Goal: Complete application form

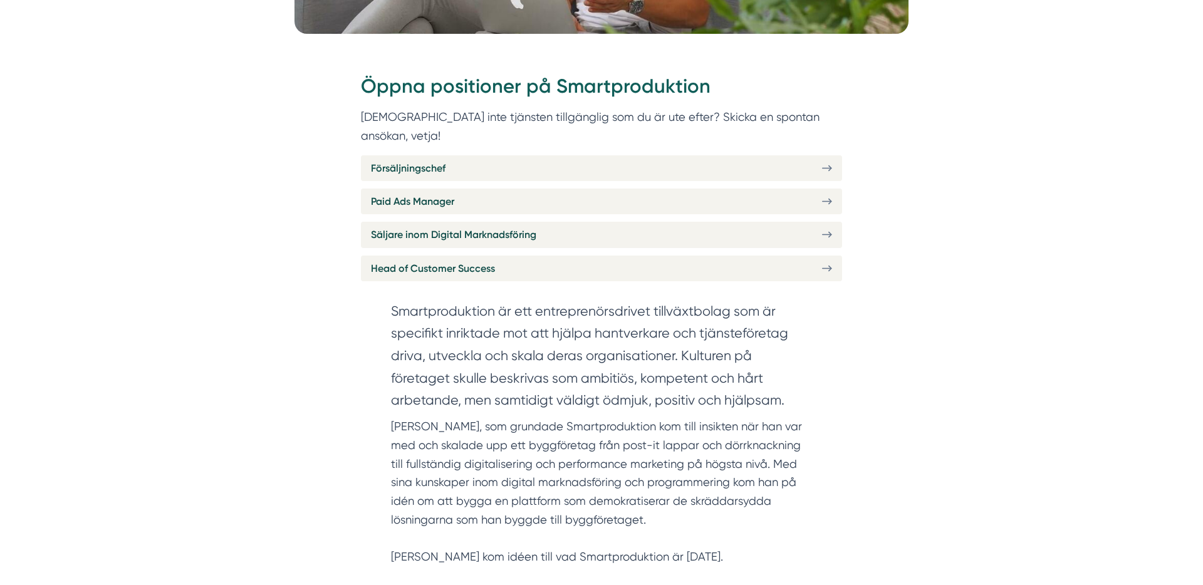
scroll to position [501, 0]
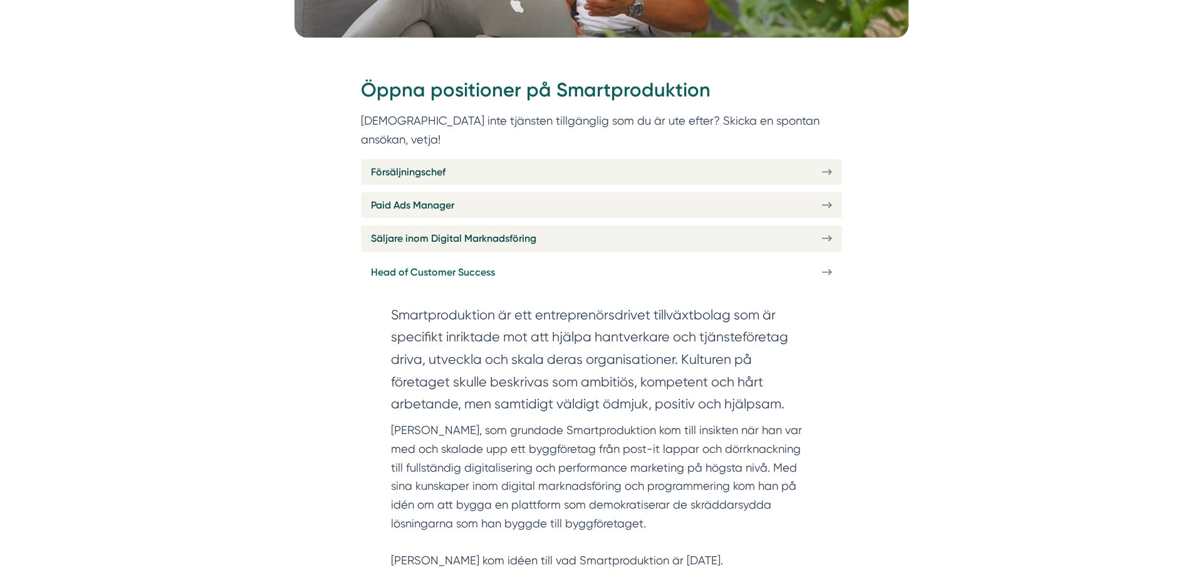
click at [825, 267] on icon at bounding box center [827, 272] width 10 height 11
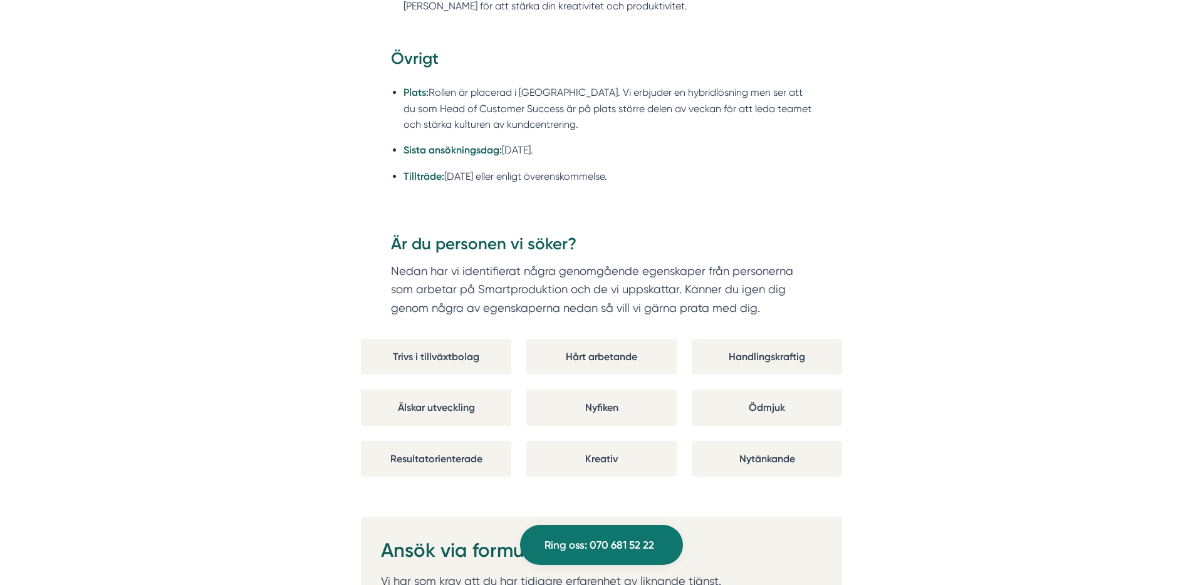
scroll to position [2201, 0]
click at [828, 301] on div "Är du personen vi söker? Nedan har vi identifierat några genomgående egenskaper…" at bounding box center [601, 287] width 481 height 106
drag, startPoint x: 563, startPoint y: 242, endPoint x: 538, endPoint y: 241, distance: 24.4
click at [563, 242] on h3 "Är du personen vi söker?" at bounding box center [601, 248] width 421 height 29
drag, startPoint x: 508, startPoint y: 236, endPoint x: 406, endPoint y: 228, distance: 102.4
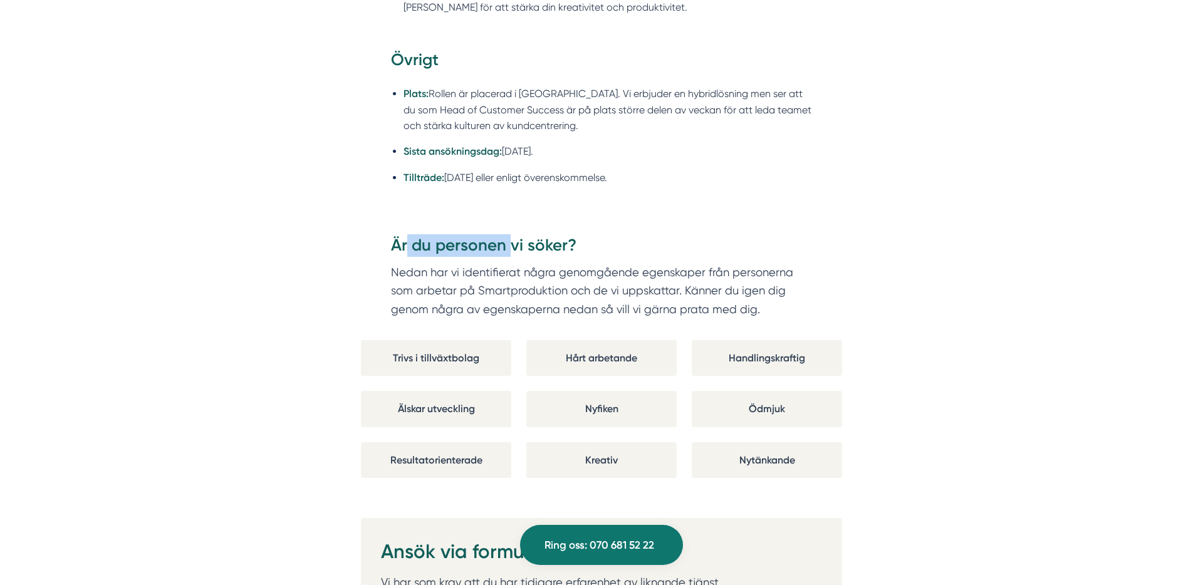
click at [406, 234] on h3 "Är du personen vi söker?" at bounding box center [601, 248] width 421 height 29
click at [577, 246] on h3 "Är du personen vi söker?" at bounding box center [601, 248] width 421 height 29
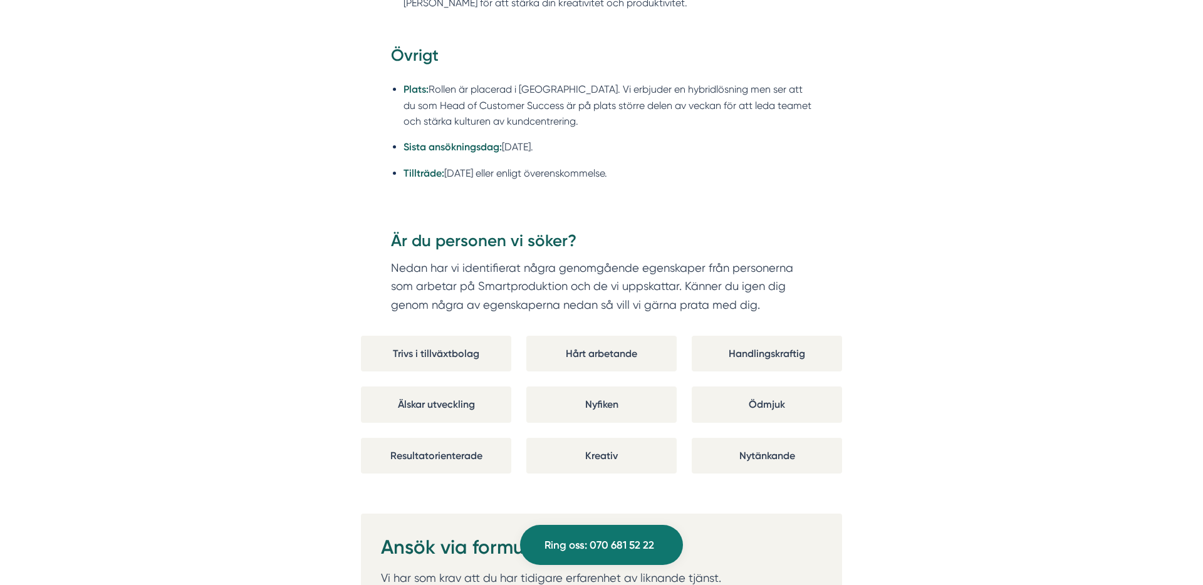
drag, startPoint x: 593, startPoint y: 246, endPoint x: 437, endPoint y: 227, distance: 156.5
click at [437, 230] on div "Är du personen vi söker? Nedan har vi identifierat några genomgående egenskaper…" at bounding box center [601, 283] width 481 height 106
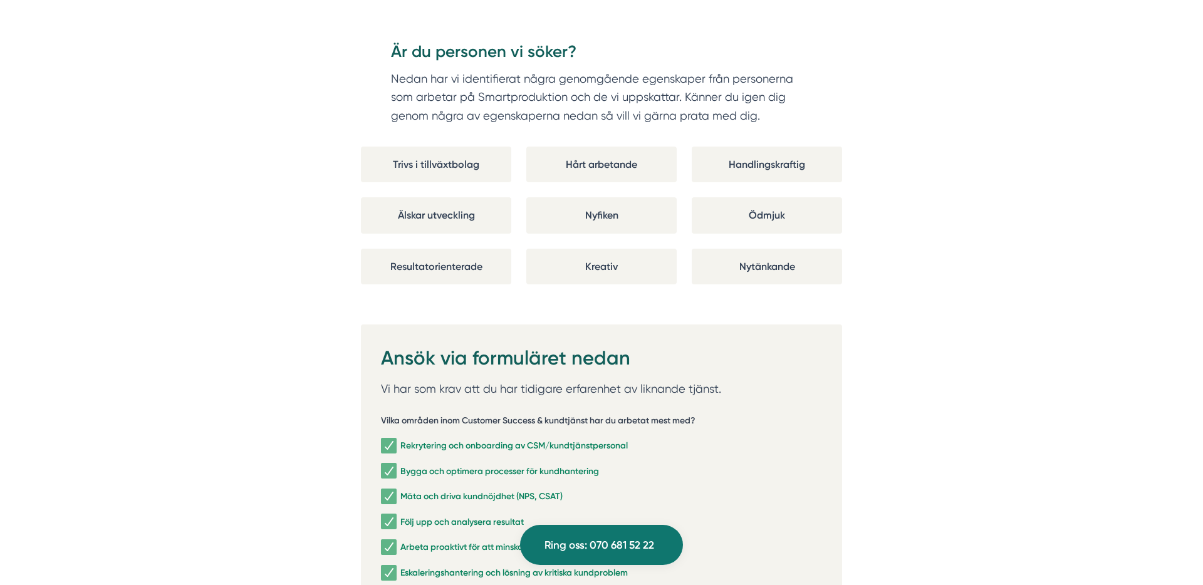
scroll to position [2395, 0]
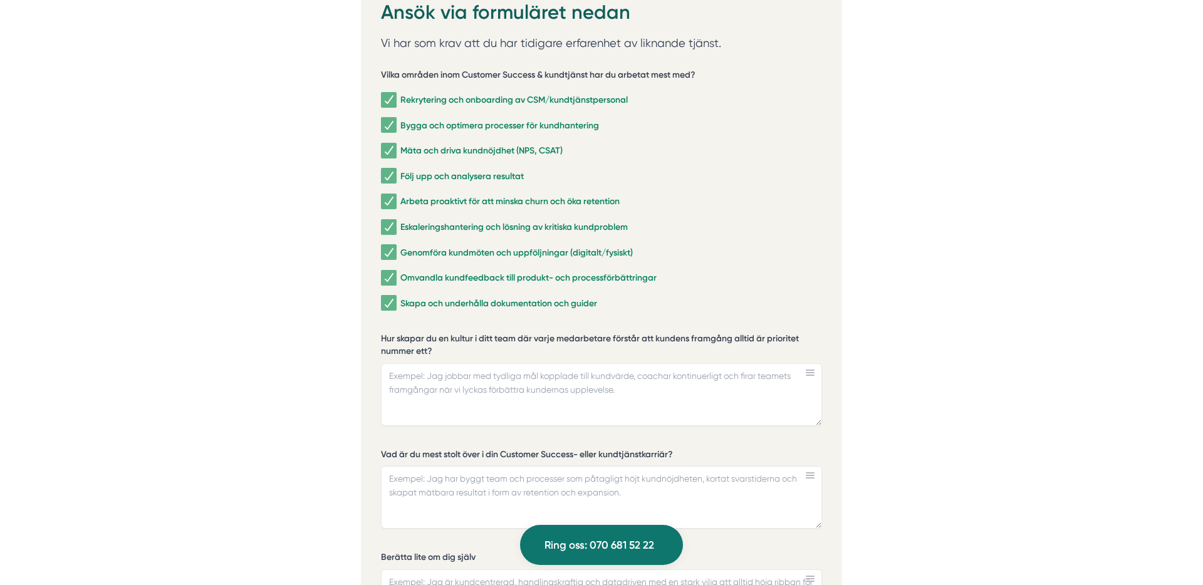
scroll to position [2811, 0]
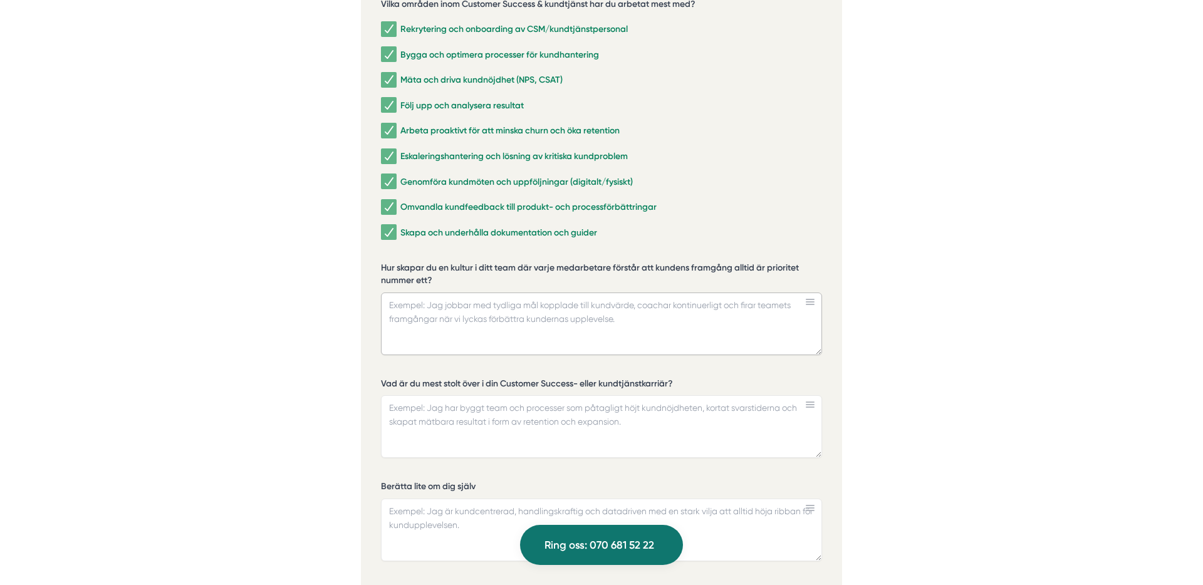
click at [427, 293] on textarea "Hur skapar du en kultur i ditt team där varje medarbetare förstår att kundens f…" at bounding box center [601, 324] width 441 height 63
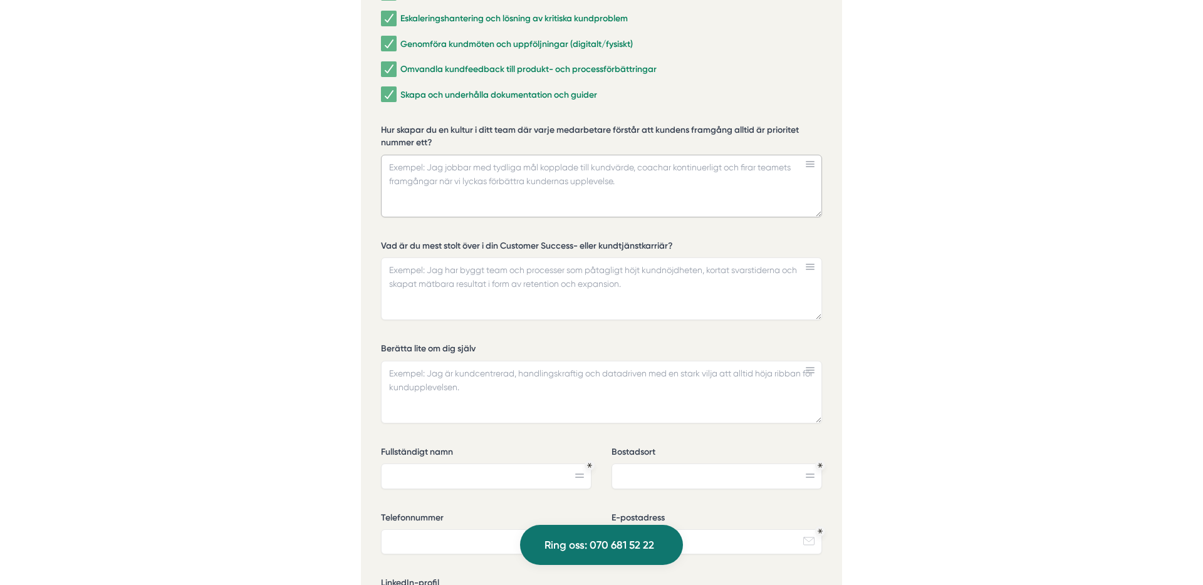
scroll to position [2905, 0]
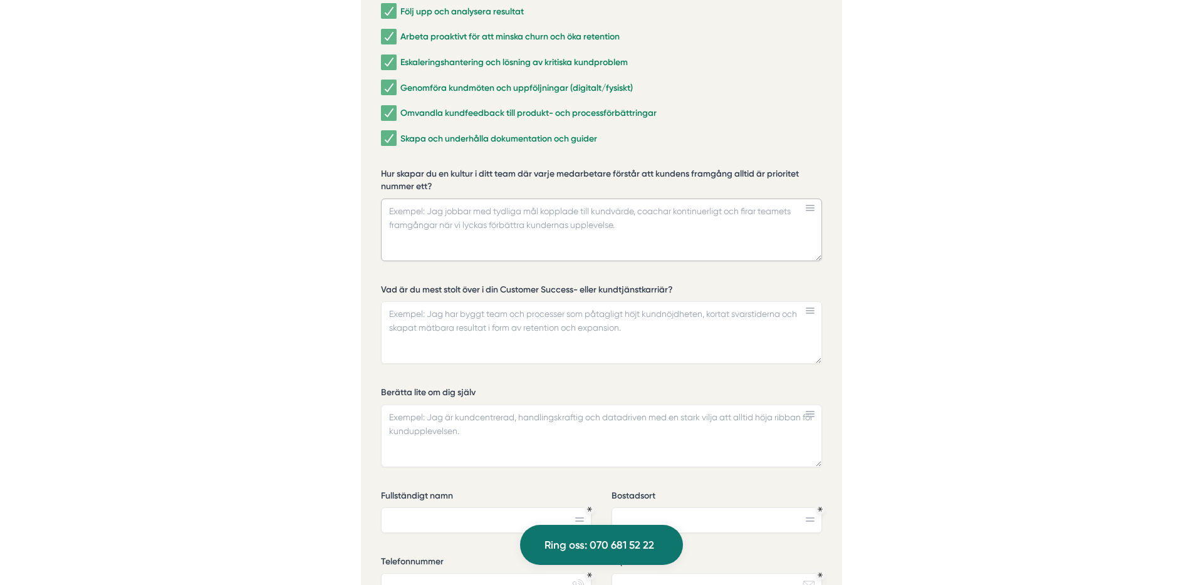
click at [487, 203] on textarea "Hur skapar du en kultur i ditt team där varje medarbetare förstår att kundens f…" at bounding box center [601, 230] width 441 height 63
drag, startPoint x: 608, startPoint y: 214, endPoint x: 439, endPoint y: 197, distance: 169.9
click at [439, 199] on textarea "Hur skapar du en kultur i ditt team där varje medarbetare förstår att kundens f…" at bounding box center [601, 230] width 441 height 63
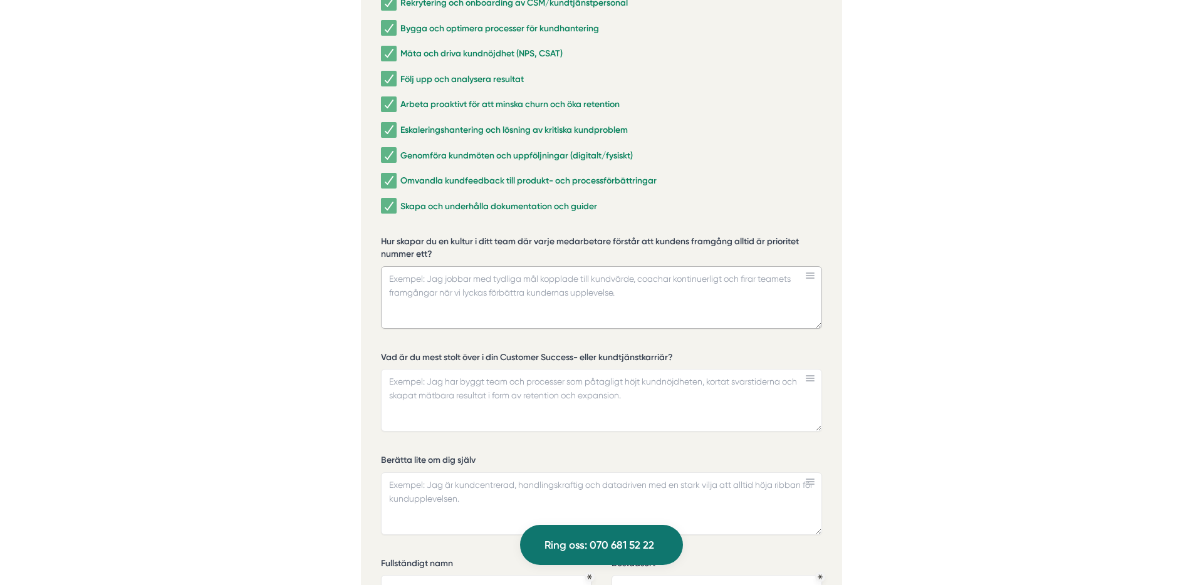
scroll to position [2861, 0]
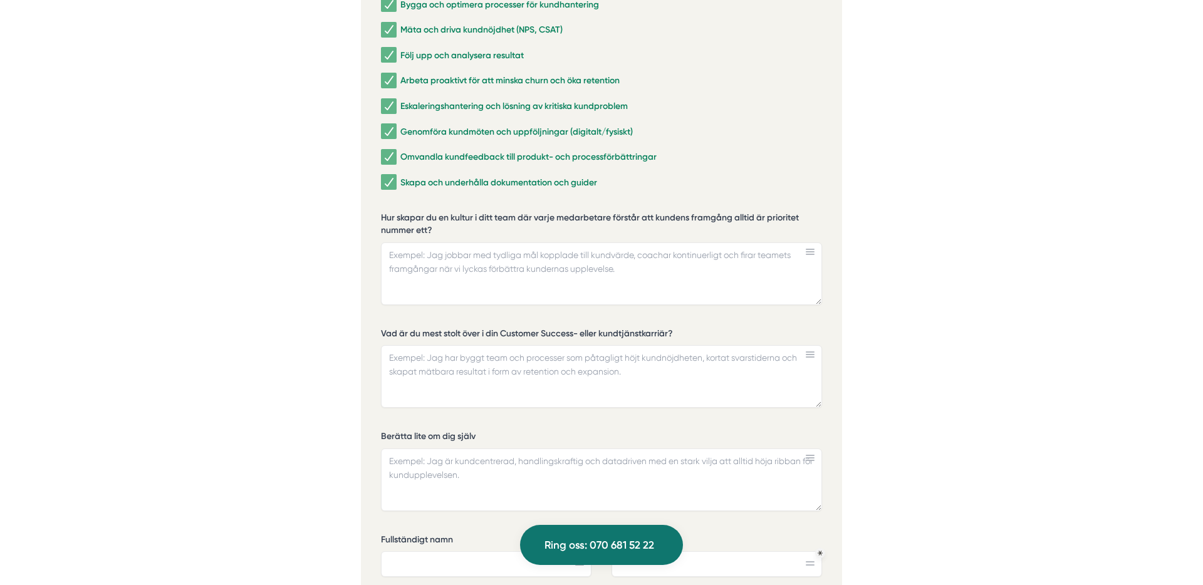
click at [669, 303] on div "Vilka områden inom Customer Success & kundtjänst har du arbetat mest med? Rekry…" at bounding box center [601, 343] width 441 height 811
click at [597, 289] on div "Hur skapar du en kultur i ditt team där varje medarbetare förstår att kundens f…" at bounding box center [601, 263] width 441 height 103
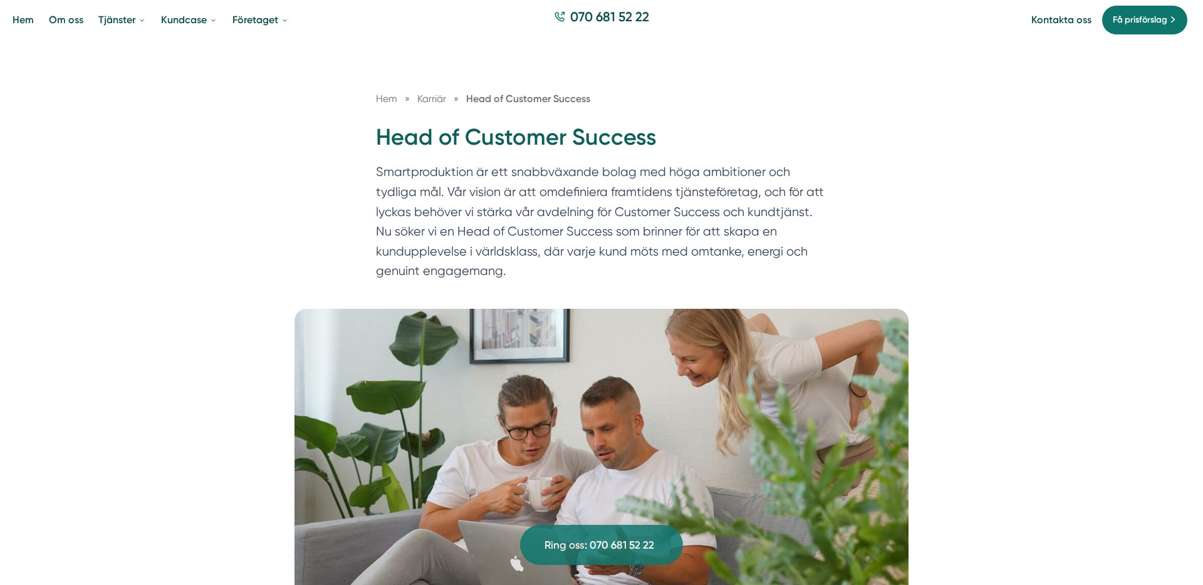
scroll to position [0, 0]
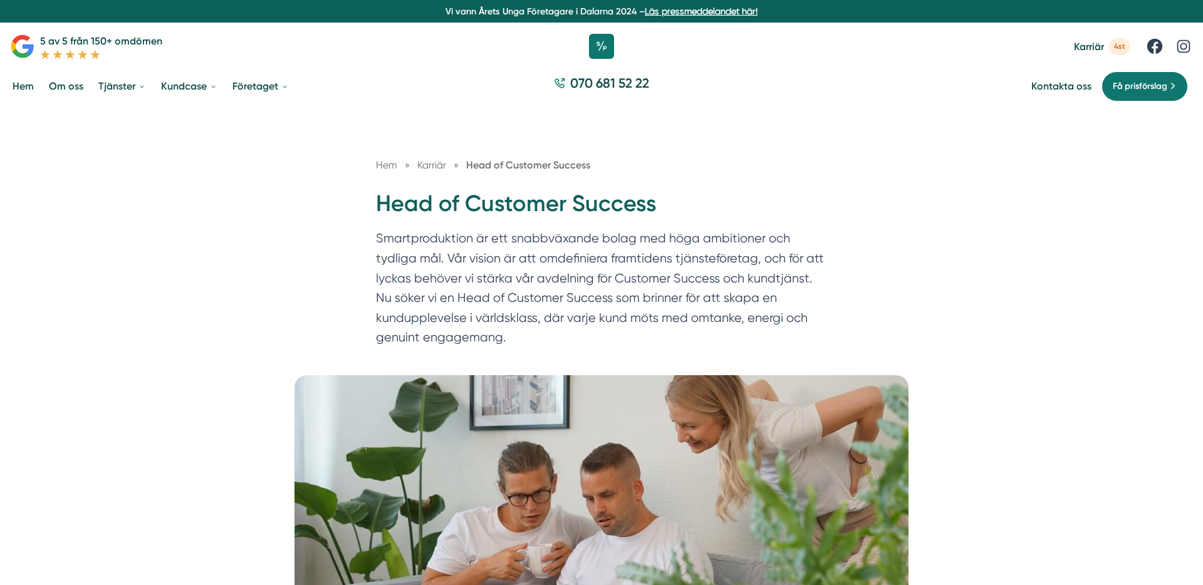
click at [417, 166] on span "Karriär" at bounding box center [431, 165] width 29 height 12
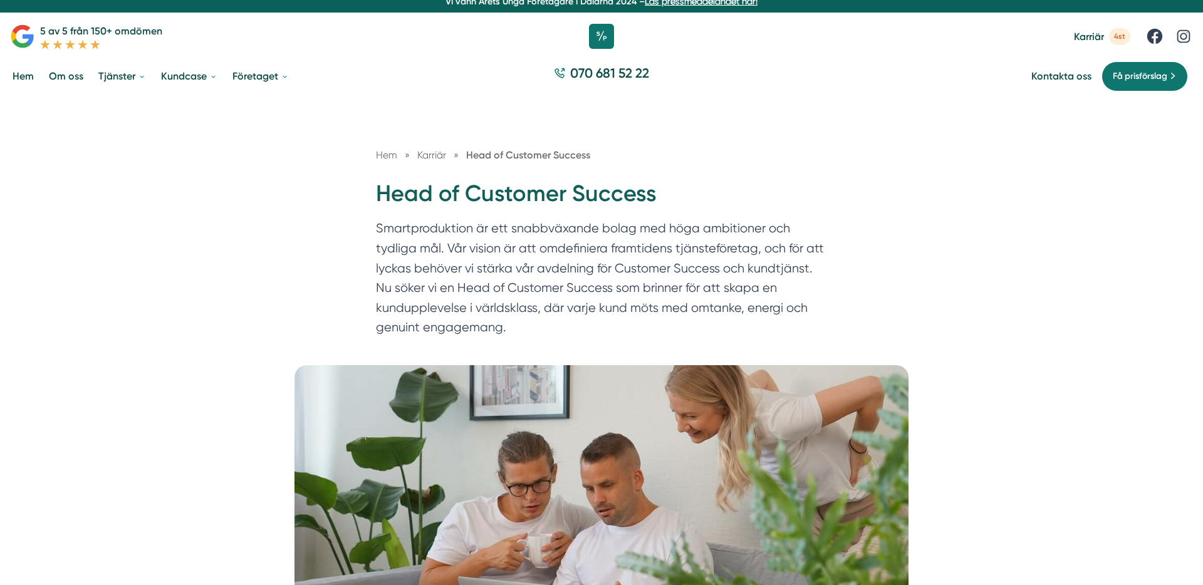
scroll to position [14, 0]
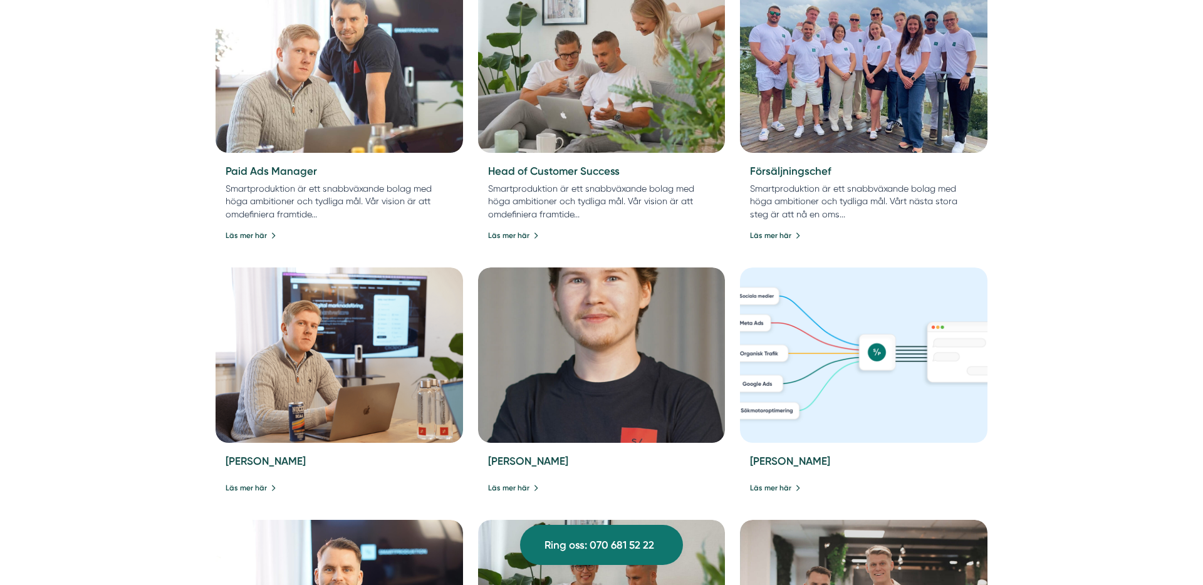
scroll to position [606, 0]
click at [623, 132] on img at bounding box center [601, 64] width 259 height 184
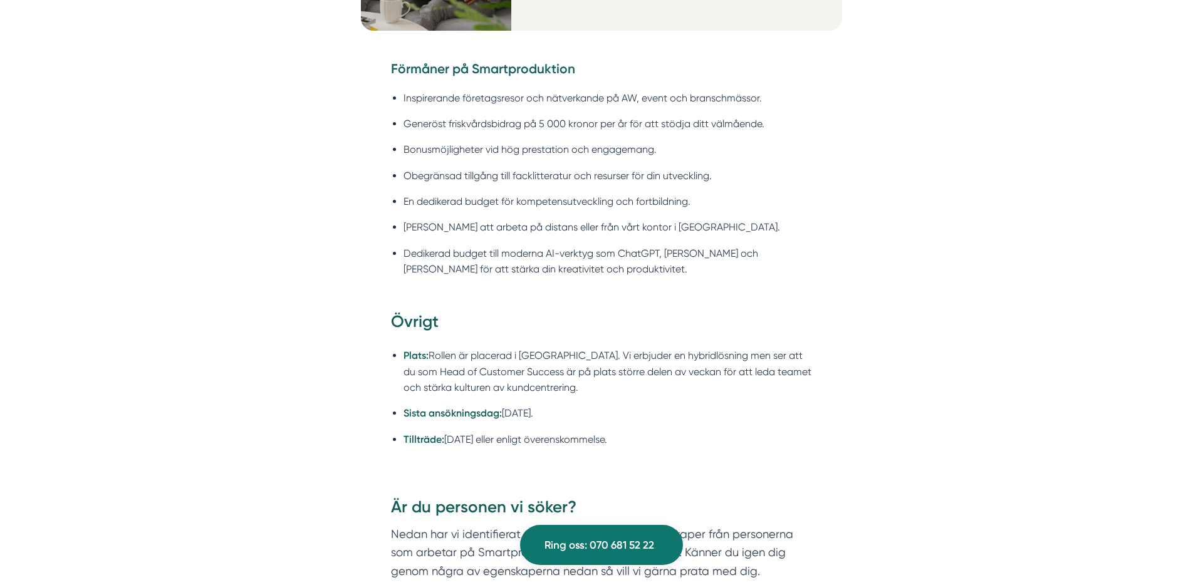
scroll to position [1946, 0]
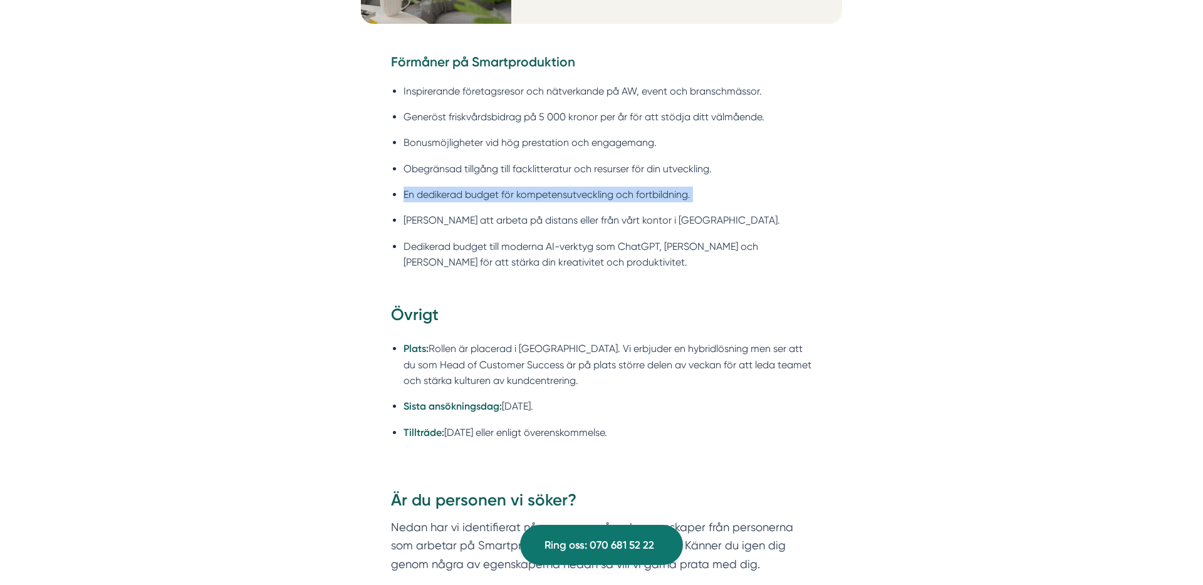
drag, startPoint x: 400, startPoint y: 179, endPoint x: 648, endPoint y: 187, distance: 247.6
click at [648, 187] on ul "Inspirerande företagsresor och nätverkande på AW, event och branschmässor. Gene…" at bounding box center [601, 180] width 421 height 211
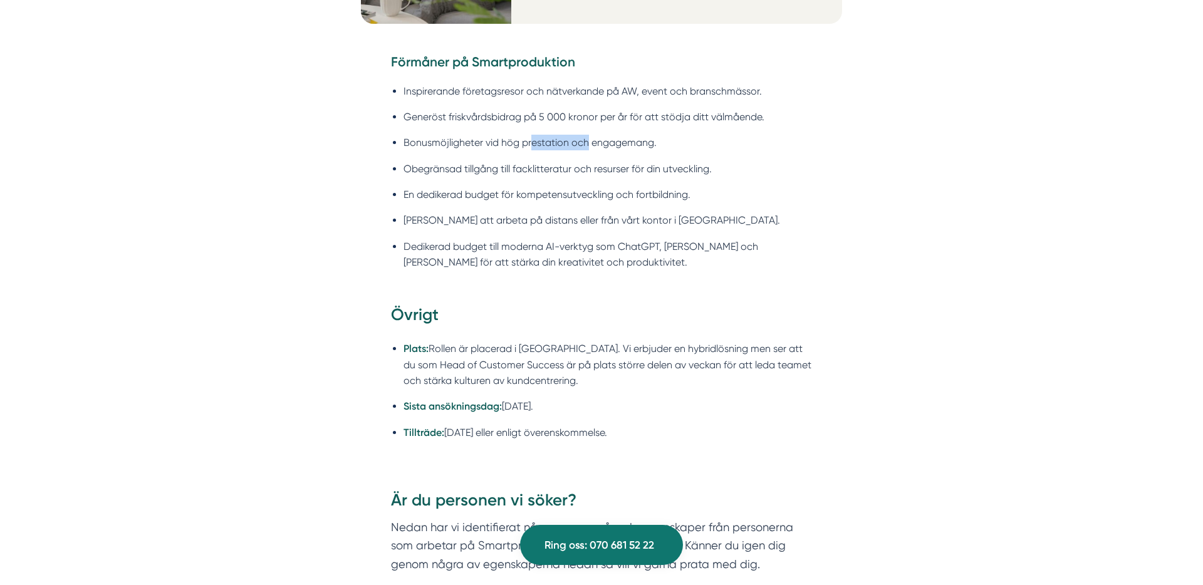
drag, startPoint x: 535, startPoint y: 128, endPoint x: 587, endPoint y: 131, distance: 52.1
click at [587, 135] on li "Bonusmöjligheter vid hög prestation och engagemang." at bounding box center [607, 143] width 408 height 16
drag, startPoint x: 581, startPoint y: 160, endPoint x: 655, endPoint y: 170, distance: 75.2
click at [662, 170] on ul "Inspirerande företagsresor och nätverkande på AW, event och branschmässor. Gene…" at bounding box center [601, 180] width 421 height 211
drag, startPoint x: 581, startPoint y: 207, endPoint x: 660, endPoint y: 212, distance: 79.1
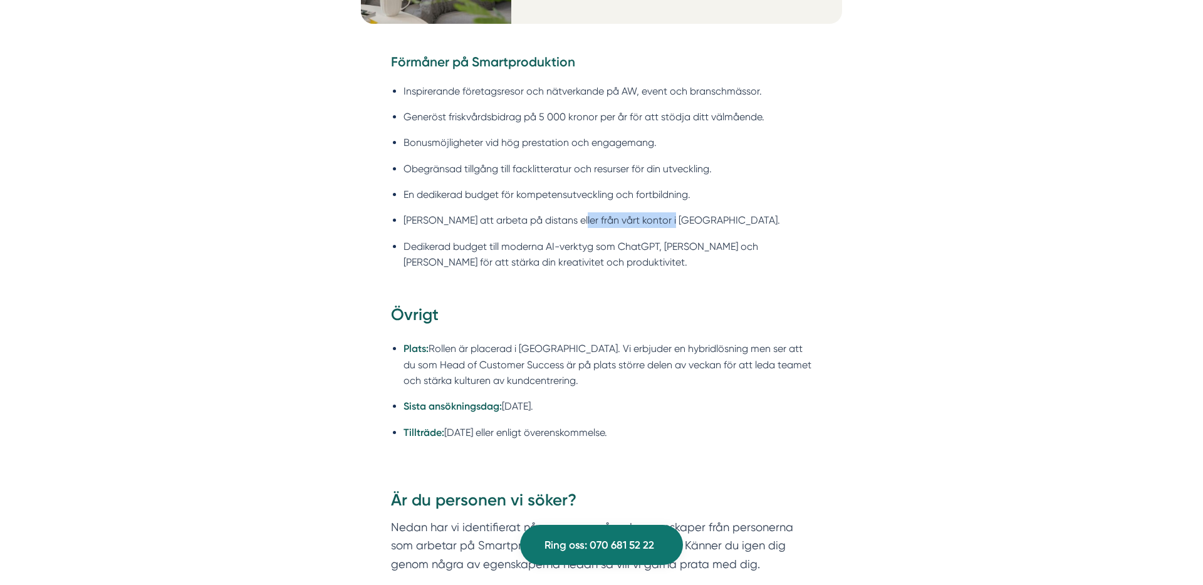
click at [660, 212] on li "[PERSON_NAME] att arbeta på distans eller från vårt kontor i [GEOGRAPHIC_DATA]." at bounding box center [607, 220] width 408 height 16
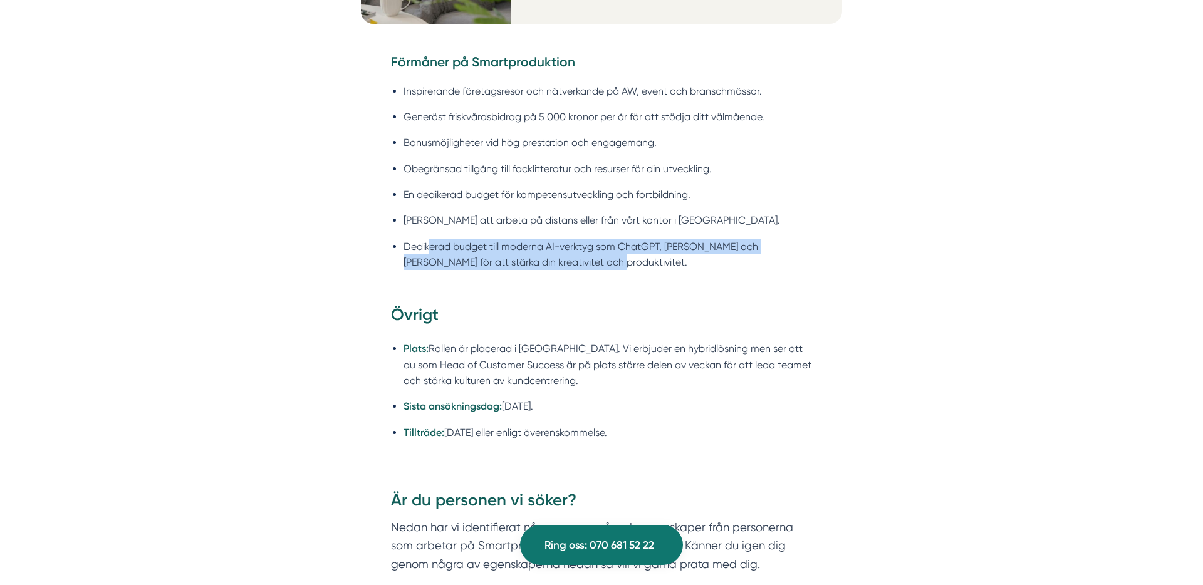
drag, startPoint x: 435, startPoint y: 234, endPoint x: 598, endPoint y: 240, distance: 162.4
click at [598, 240] on li "Dedikerad budget till moderna AI-verktyg som ChatGPT, [PERSON_NAME] och [PERSON…" at bounding box center [607, 255] width 408 height 32
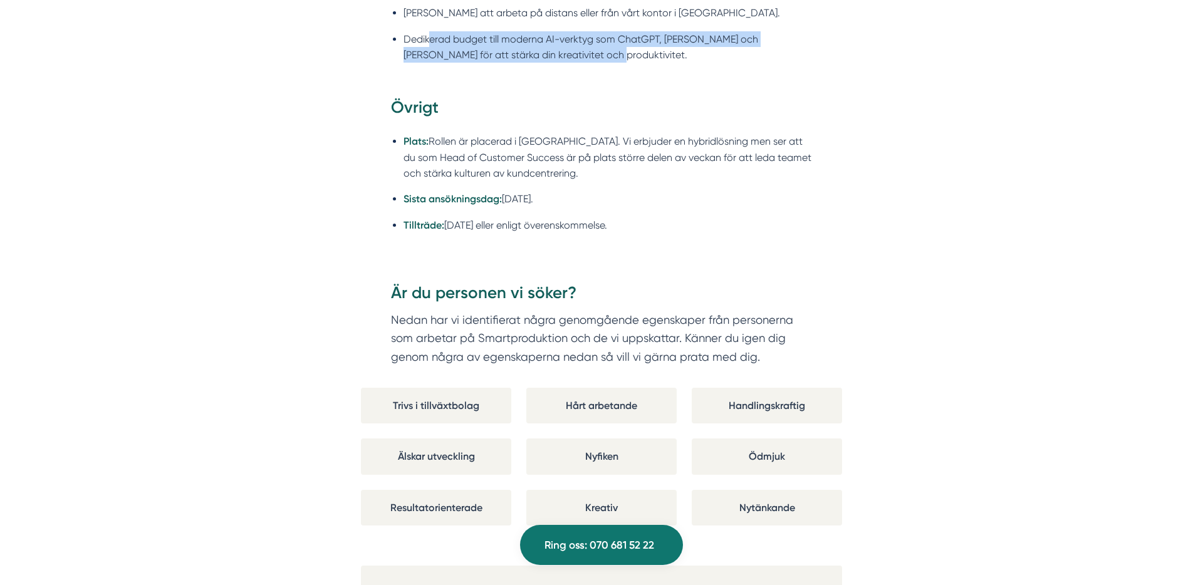
scroll to position [2156, 0]
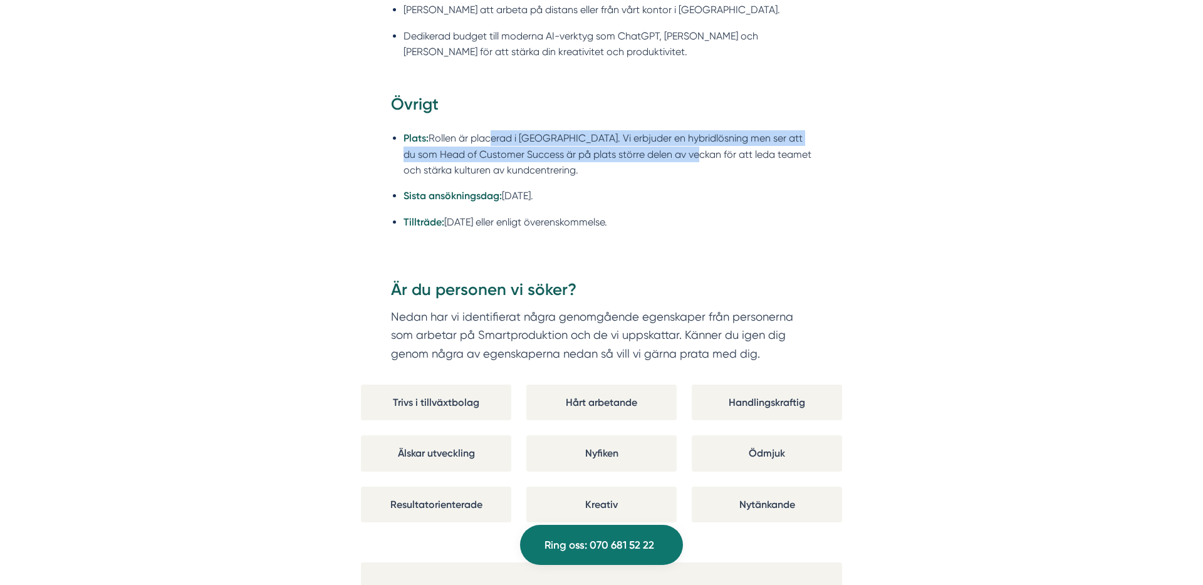
drag, startPoint x: 490, startPoint y: 127, endPoint x: 696, endPoint y: 132, distance: 206.2
click at [696, 132] on li "Plats: Rollen är placerad i Stockholm. Vi erbjuder en hybridlösning men ser att…" at bounding box center [607, 154] width 408 height 48
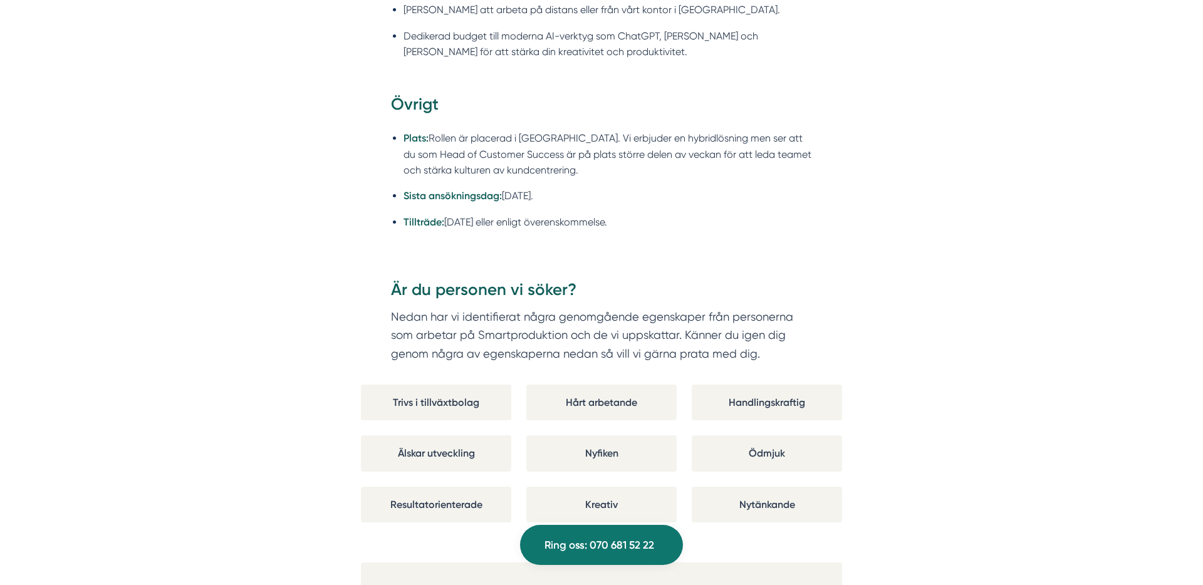
click at [728, 138] on li "Plats: Rollen är placerad i Stockholm. Vi erbjuder en hybridlösning men ser att…" at bounding box center [607, 154] width 408 height 48
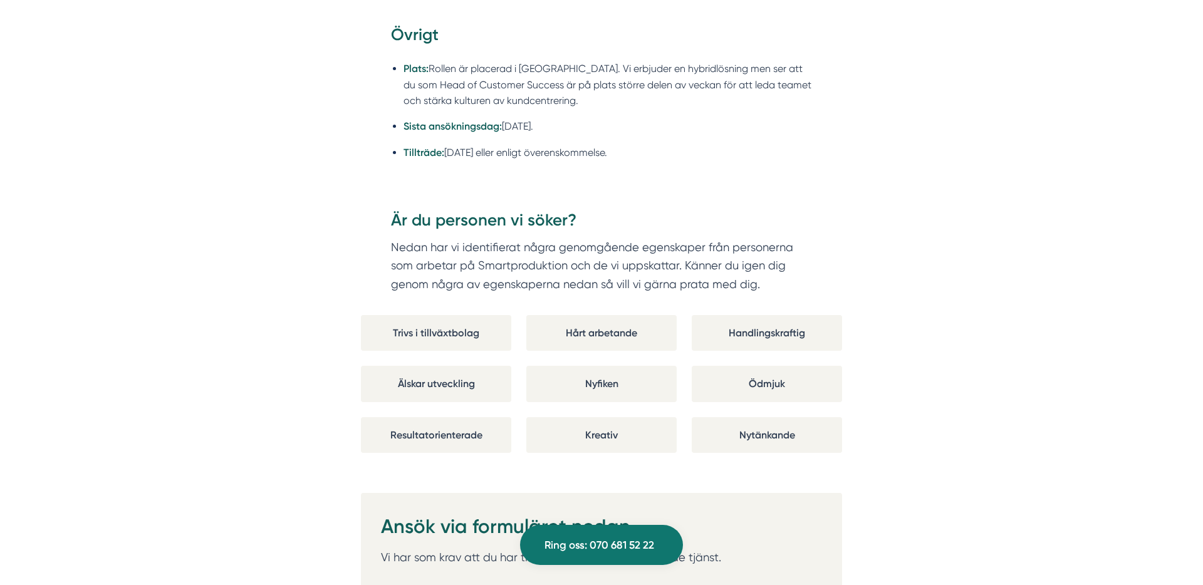
scroll to position [2227, 0]
click at [651, 63] on li "Plats: Rollen är placerad i Stockholm. Vi erbjuder en hybridlösning men ser att…" at bounding box center [607, 84] width 408 height 48
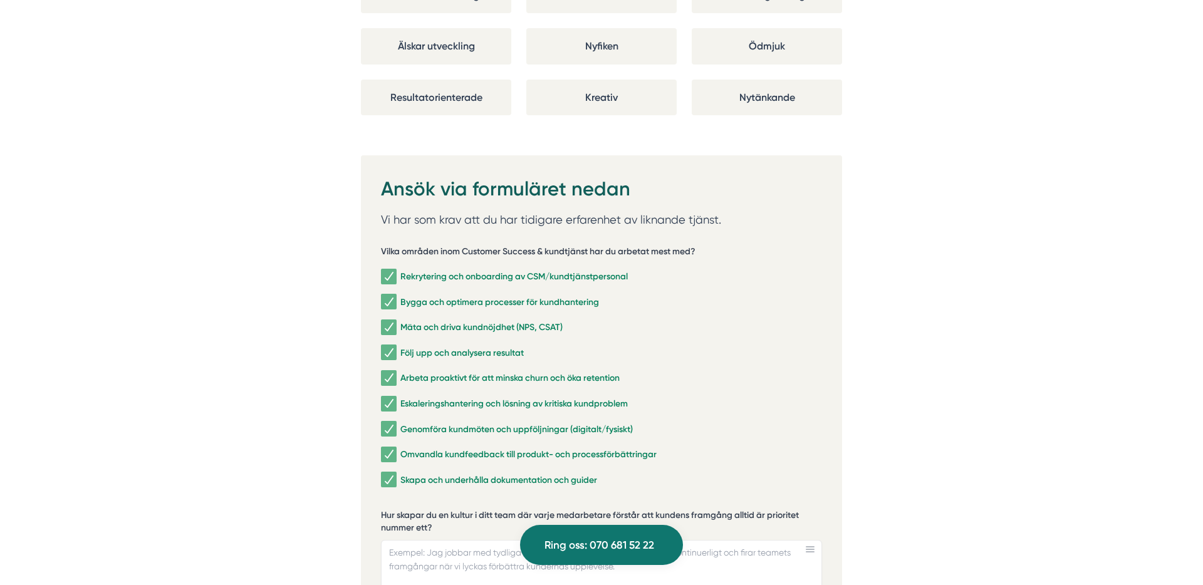
scroll to position [2575, 0]
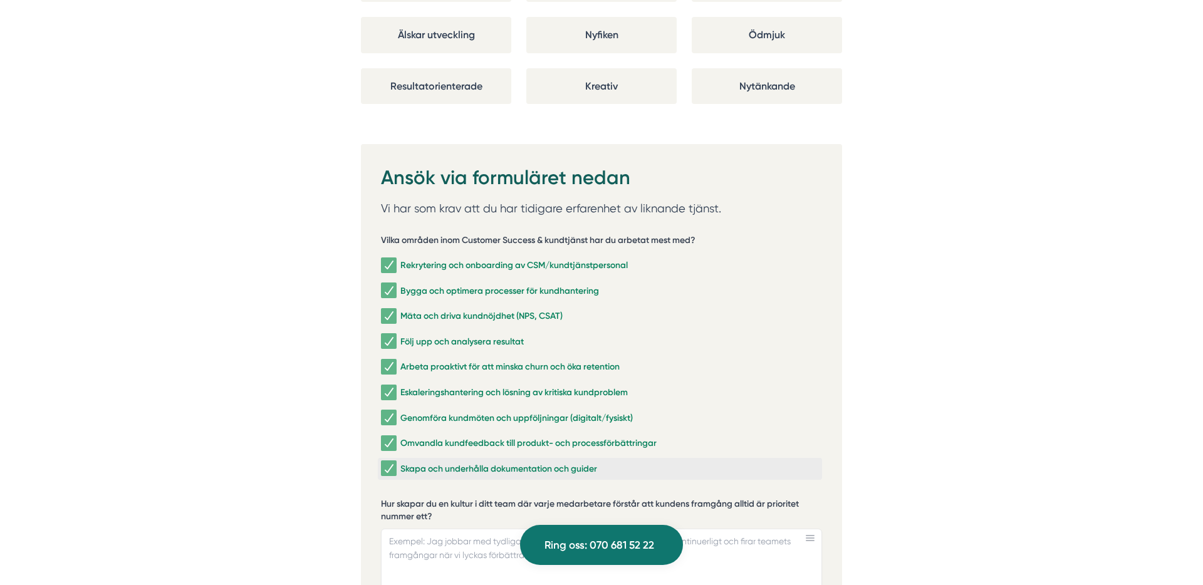
click at [387, 462] on input "Skapa och underhålla dokumentation och guider" at bounding box center [388, 468] width 14 height 13
checkbox input "true"
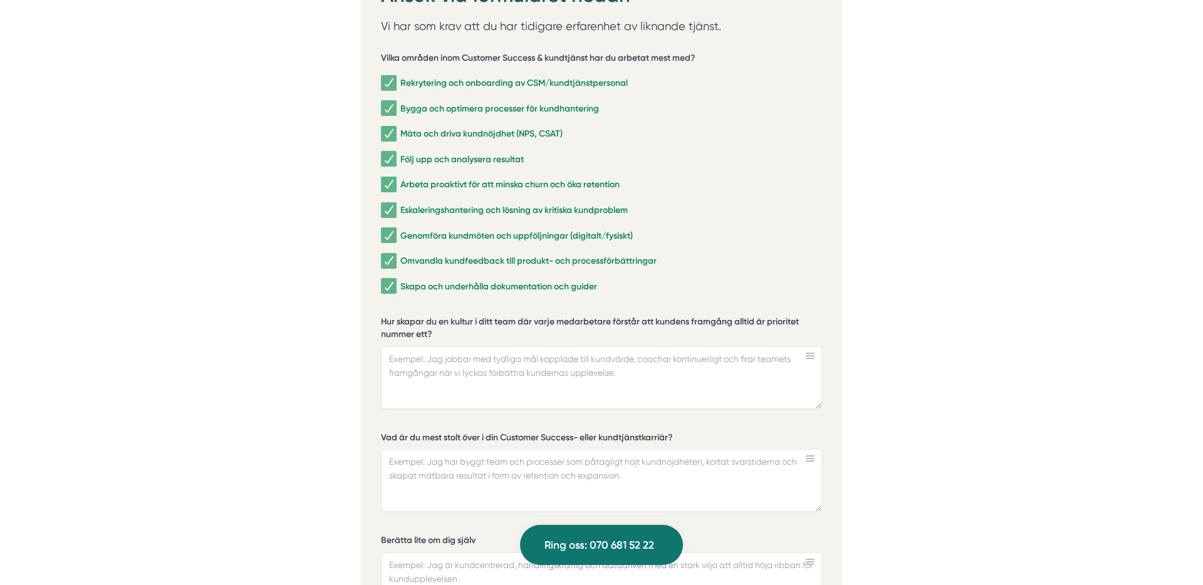
scroll to position [2758, 0]
click at [465, 346] on textarea "Hur skapar du en kultur i ditt team där varje medarbetare förstår att kundens f…" at bounding box center [601, 377] width 441 height 63
type textarea "J"
click at [434, 346] on textarea "Genom att arbeta nära kunden och förstå deras verksamhet. Regelbun" at bounding box center [601, 377] width 441 height 63
drag, startPoint x: 614, startPoint y: 345, endPoint x: 655, endPoint y: 364, distance: 45.7
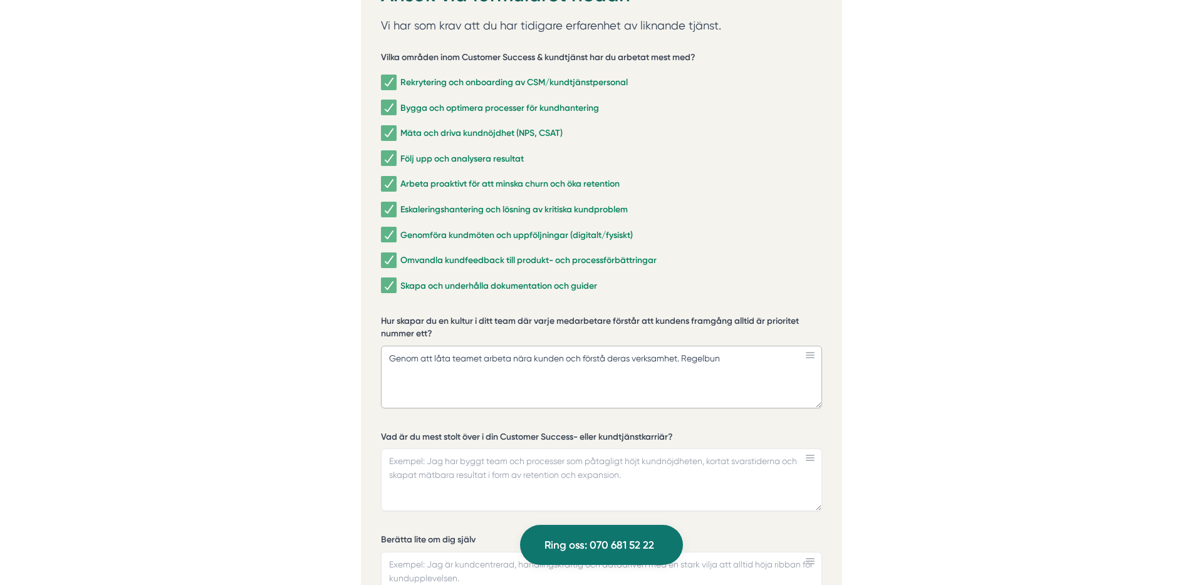
click at [615, 346] on textarea "Genom att låta teamet arbeta nära kunden och förstå deras verksamhet. Regelbun" at bounding box center [601, 377] width 441 height 63
click at [657, 351] on textarea "Genom att låta teamet arbeta nära kunden och förstå deras verksamhet. Regelbun" at bounding box center [601, 377] width 441 height 63
click at [680, 346] on textarea "Genom att låta teamet arbeta nära kunden och förstå deras verksamhet. Regelbun" at bounding box center [601, 377] width 441 height 63
drag, startPoint x: 608, startPoint y: 345, endPoint x: 629, endPoint y: 355, distance: 23.5
click at [608, 346] on textarea "Genom att låta teamet arbeta nära kunden och förstå deras verksamhet. Regelbun" at bounding box center [601, 377] width 441 height 63
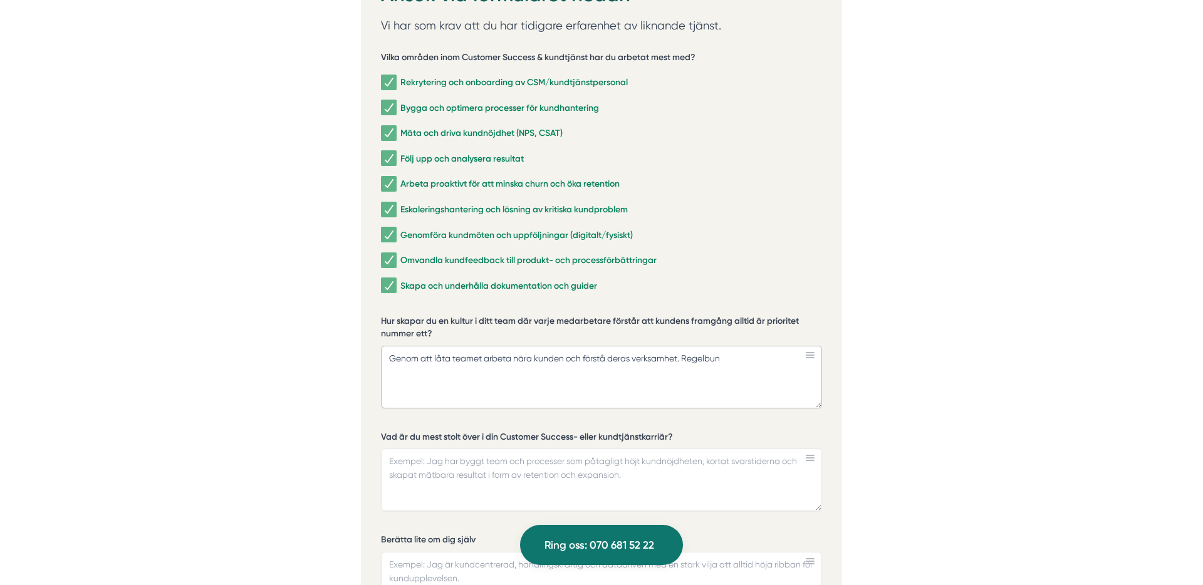
click at [685, 346] on textarea "Genom att låta teamet arbeta nära kunden och förstå deras verksamhet. Regelbun" at bounding box center [601, 377] width 441 height 63
click at [732, 346] on textarea "Genom att låta teamet arbeta nära kunden och förstå deras verksamhet. Regelbun" at bounding box center [601, 377] width 441 height 63
drag, startPoint x: 681, startPoint y: 345, endPoint x: 749, endPoint y: 373, distance: 73.3
click at [681, 346] on textarea "Genom att låta teamet arbeta nära kunden och förstå deras verksamhet. Regelbund…" at bounding box center [601, 377] width 441 height 63
click at [545, 352] on textarea "Genom att låta teamet arbeta nära kunden och förstå deras verksamhet, kombinera…" at bounding box center [601, 377] width 441 height 63
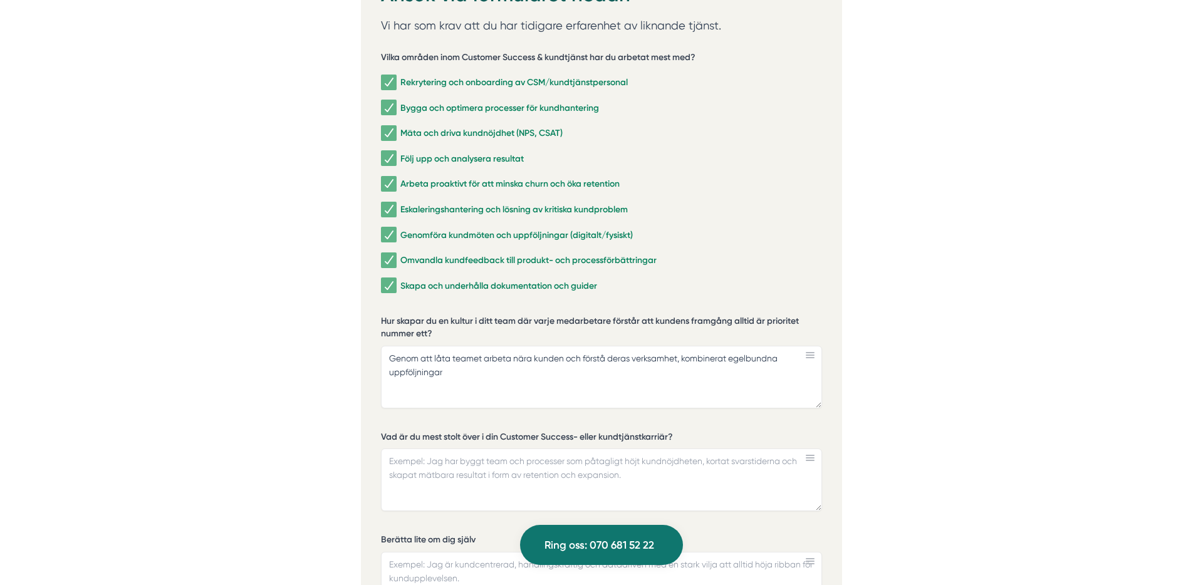
click at [812, 206] on div "Rekrytering och onboarding av CSM/kundtjänstpersonal Bygga och optimera process…" at bounding box center [601, 181] width 441 height 231
click at [649, 349] on textarea "Genom att låta teamet arbeta nära kunden och förstå deras verksamhet, kombinera…" at bounding box center [601, 377] width 441 height 63
click at [732, 346] on textarea "Genom att låta teamet arbeta nära kunden och förstå deras verksamhet, kombinera…" at bounding box center [601, 377] width 441 height 63
drag, startPoint x: 732, startPoint y: 343, endPoint x: 734, endPoint y: 353, distance: 10.2
click at [734, 353] on textarea "Genom att låta teamet arbeta nära kunden och förstå deras verksamhet, kombinera…" at bounding box center [601, 377] width 441 height 63
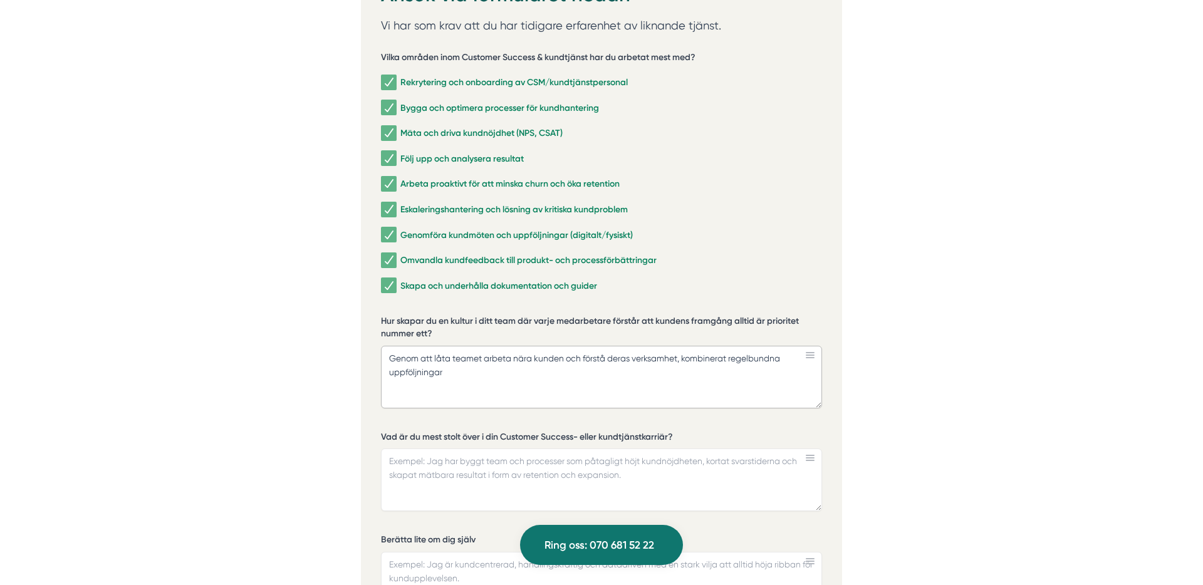
click at [696, 361] on textarea "Genom att låta teamet arbeta nära kunden och förstå deras verksamhet, kombinera…" at bounding box center [601, 377] width 441 height 63
drag, startPoint x: 422, startPoint y: 342, endPoint x: 696, endPoint y: 365, distance: 274.7
click at [696, 365] on textarea "Genom att låta teamet arbeta nära kunden och förstå deras verksamhet, kombinera…" at bounding box center [601, 377] width 441 height 63
drag, startPoint x: 404, startPoint y: 357, endPoint x: 415, endPoint y: 359, distance: 10.8
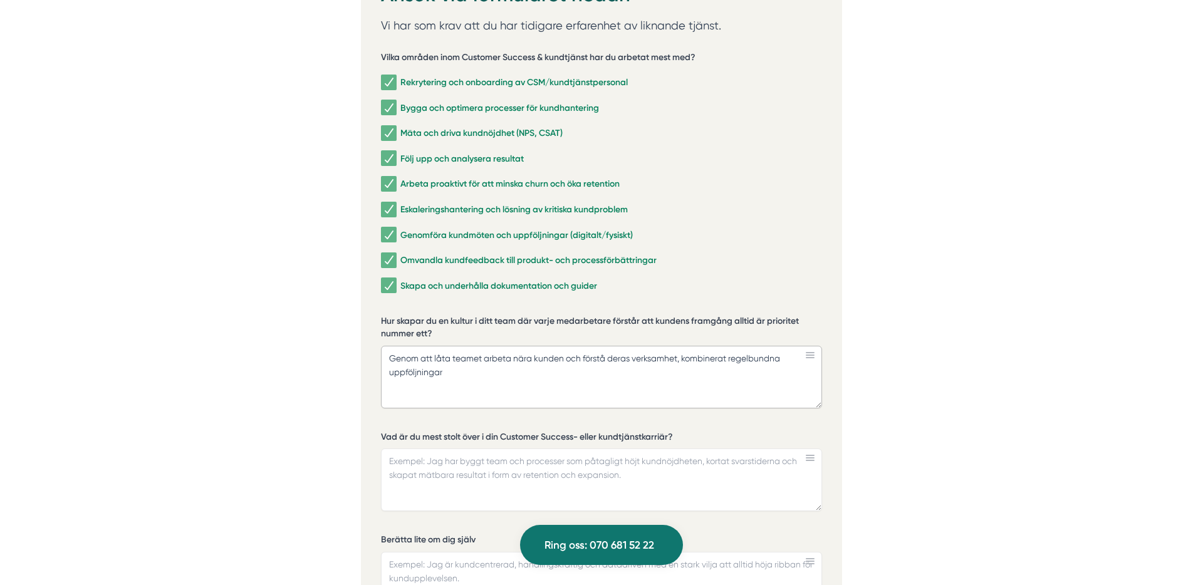
click at [408, 358] on textarea "Genom att låta teamet arbeta nära kunden och förstå deras verksamhet, kombinera…" at bounding box center [601, 377] width 441 height 63
drag, startPoint x: 444, startPoint y: 359, endPoint x: 390, endPoint y: 356, distance: 53.9
click at [390, 356] on textarea "Genom att låta teamet arbeta nära kunden och förstå deras verksamhet, kombinera…" at bounding box center [601, 377] width 441 height 63
drag, startPoint x: 783, startPoint y: 344, endPoint x: 546, endPoint y: 330, distance: 237.2
click at [546, 346] on textarea "Genom att låta teamet arbeta nära kunden och förstå deras verksamhet, kombinera…" at bounding box center [601, 377] width 441 height 63
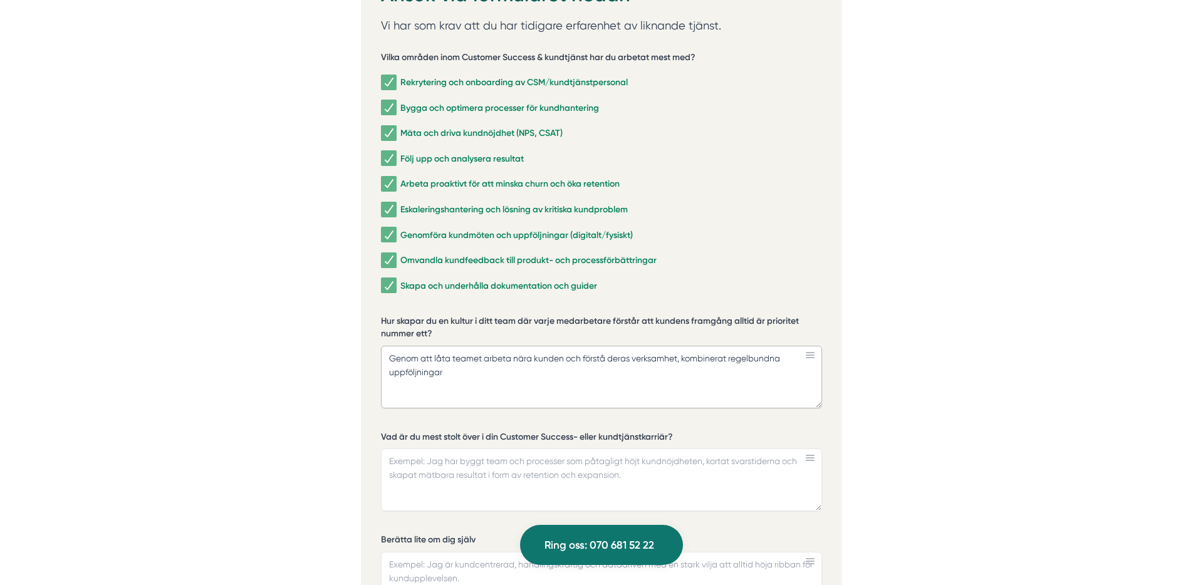
click at [551, 346] on textarea "Genom att låta teamet arbeta nära kunden och förstå deras verksamhet, kombinera…" at bounding box center [601, 377] width 441 height 63
click at [553, 346] on textarea "Genom att låta teamet arbeta nära kunden och förstå deras verksamhet, kombinera…" at bounding box center [601, 377] width 441 height 63
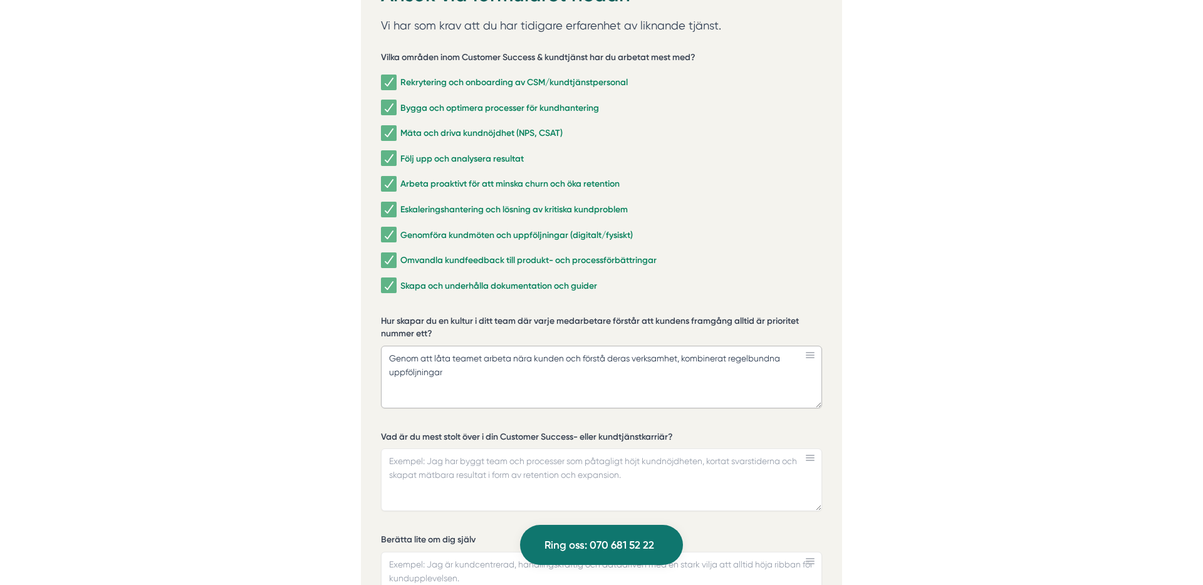
click at [600, 346] on textarea "Genom att låta teamet arbeta nära kunden och förstå deras verksamhet, kombinera…" at bounding box center [601, 377] width 441 height 63
click at [621, 346] on textarea "Genom att låta teamet arbeta nära kunden och förstå deras verksamhet, kombinera…" at bounding box center [601, 377] width 441 height 63
click at [657, 346] on textarea "Genom att låta teamet arbeta nära kunden och förstå deras verksamhet, kombinera…" at bounding box center [601, 377] width 441 height 63
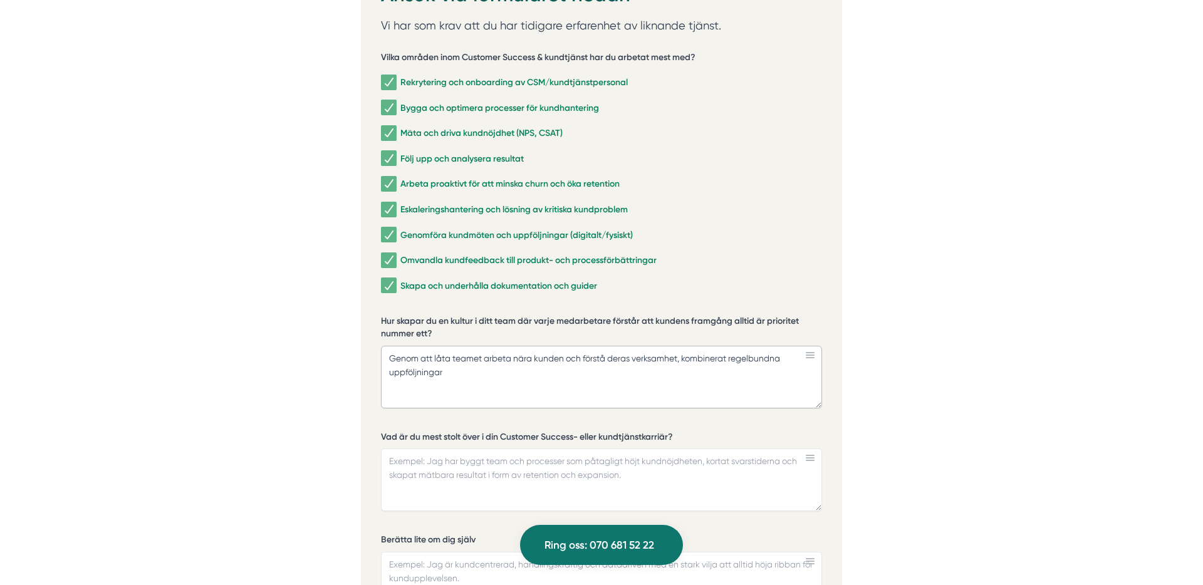
click at [658, 346] on textarea "Genom att låta teamet arbeta nära kunden och förstå deras verksamhet, kombinera…" at bounding box center [601, 377] width 441 height 63
click at [699, 346] on textarea "Genom att låta teamet arbeta nära kunden och förstå deras verksamhet, kombinera…" at bounding box center [601, 377] width 441 height 63
click at [819, 315] on label "Hur skapar du en kultur i ditt team där varje medarbetare förstår att kundens f…" at bounding box center [601, 329] width 441 height 28
click at [819, 346] on textarea "Genom att låta teamet arbeta nära kunden och förstå deras verksamhet, kombinera…" at bounding box center [601, 377] width 441 height 63
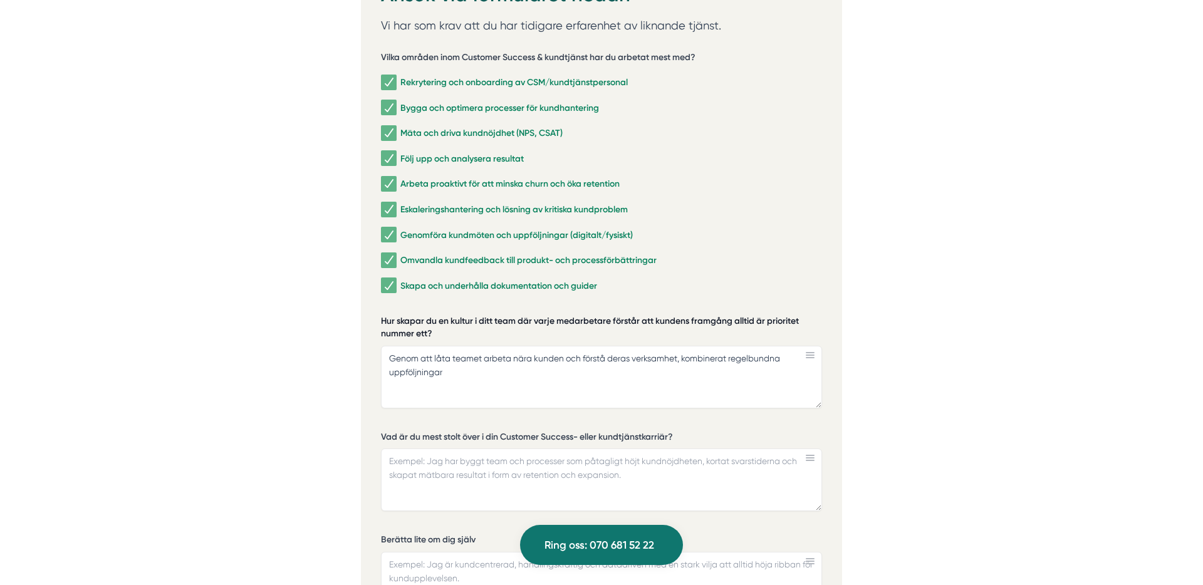
click at [808, 315] on label "Hur skapar du en kultur i ditt team där varje medarbetare förstår att kundens f…" at bounding box center [601, 329] width 441 height 28
click at [808, 346] on textarea "Genom att låta teamet arbeta nära kunden och förstå deras verksamhet, kombinera…" at bounding box center [601, 377] width 441 height 63
click at [808, 315] on label "Hur skapar du en kultur i ditt team där varje medarbetare förstår att kundens f…" at bounding box center [601, 329] width 441 height 28
click at [808, 346] on textarea "Genom att låta teamet arbeta nära kunden och förstå deras verksamhet, kombinera…" at bounding box center [601, 377] width 441 height 63
click at [809, 315] on label "Hur skapar du en kultur i ditt team där varje medarbetare förstår att kundens f…" at bounding box center [601, 329] width 441 height 28
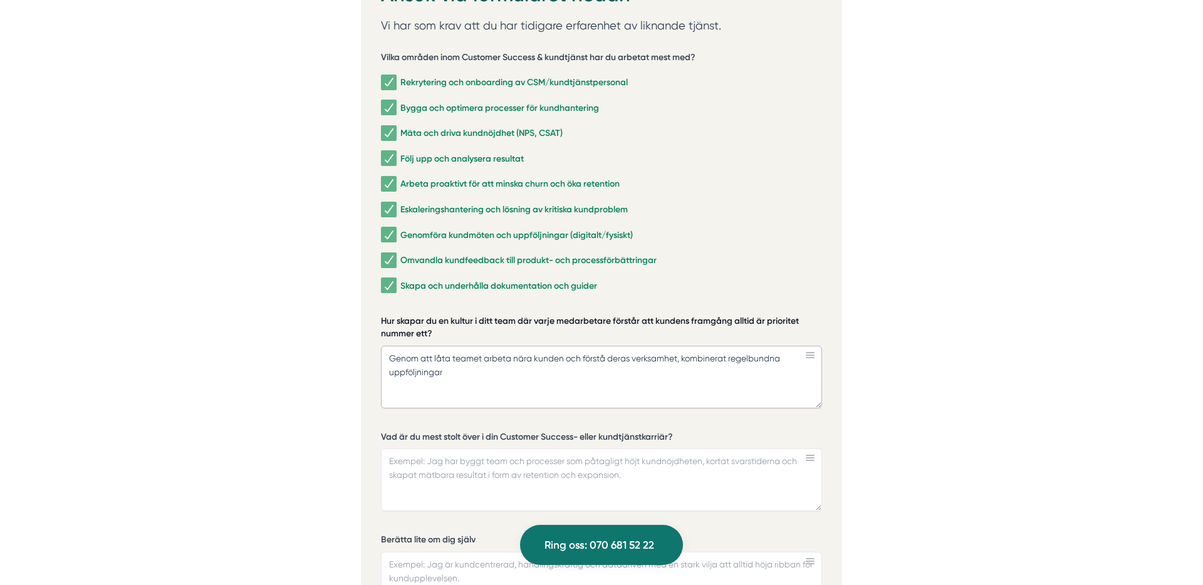
click at [809, 346] on textarea "Genom att låta teamet arbeta nära kunden och förstå deras verksamhet, kombinera…" at bounding box center [601, 377] width 441 height 63
click at [793, 315] on label "Hur skapar du en kultur i ditt team där varje medarbetare förstår att kundens f…" at bounding box center [601, 329] width 441 height 28
click at [793, 346] on textarea "Genom att låta teamet arbeta nära kunden och förstå deras verksamhet, kombinera…" at bounding box center [601, 377] width 441 height 63
click at [793, 315] on label "Hur skapar du en kultur i ditt team där varje medarbetare förstår att kundens f…" at bounding box center [601, 329] width 441 height 28
click at [793, 346] on textarea "Genom att låta teamet arbeta nära kunden och förstå deras verksamhet, kombinera…" at bounding box center [601, 377] width 441 height 63
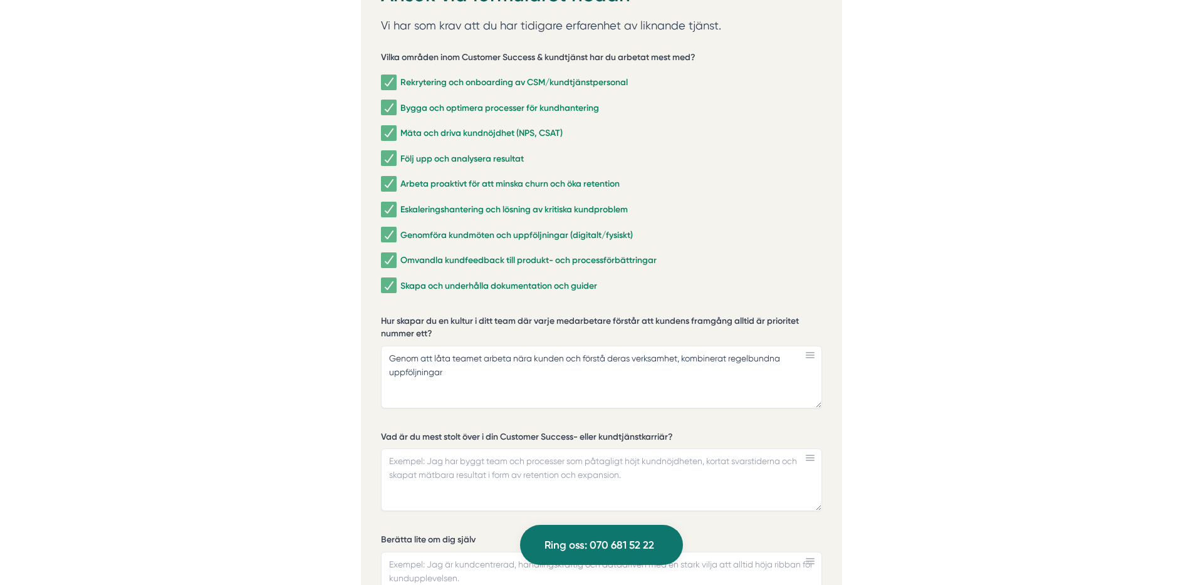
drag, startPoint x: 741, startPoint y: 304, endPoint x: 836, endPoint y: 299, distance: 96.0
drag, startPoint x: 821, startPoint y: 303, endPoint x: 348, endPoint y: 311, distance: 473.1
click at [434, 358] on textarea "Genom att låta teamet arbeta nära kunden och förstå deras verksamhet, kombinera…" at bounding box center [601, 377] width 441 height 63
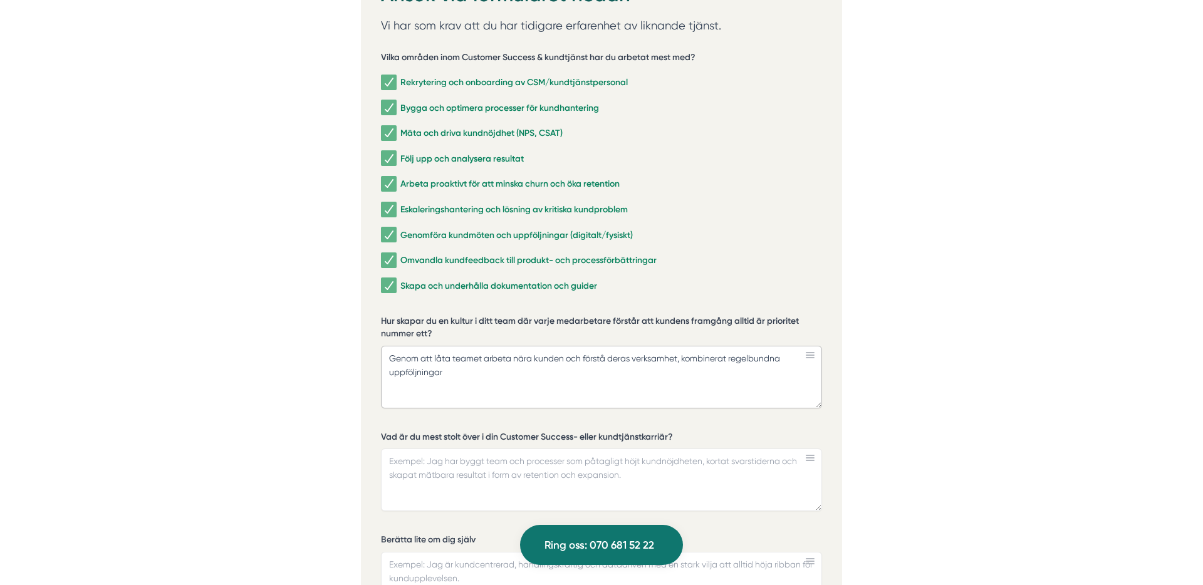
click at [450, 355] on textarea "Genom att låta teamet arbeta nära kunden och förstå deras verksamhet, kombinera…" at bounding box center [601, 377] width 441 height 63
drag, startPoint x: 491, startPoint y: 357, endPoint x: 358, endPoint y: 346, distance: 133.9
click at [539, 346] on textarea "Genom att låta teamet arbeta nära kunden och förstå deras verksamhet, kombinera…" at bounding box center [601, 377] width 441 height 63
click at [666, 368] on textarea "Genom att låta teamet arbeta nära kunden och förstå deras verksamhet, kombinera…" at bounding box center [601, 377] width 441 height 63
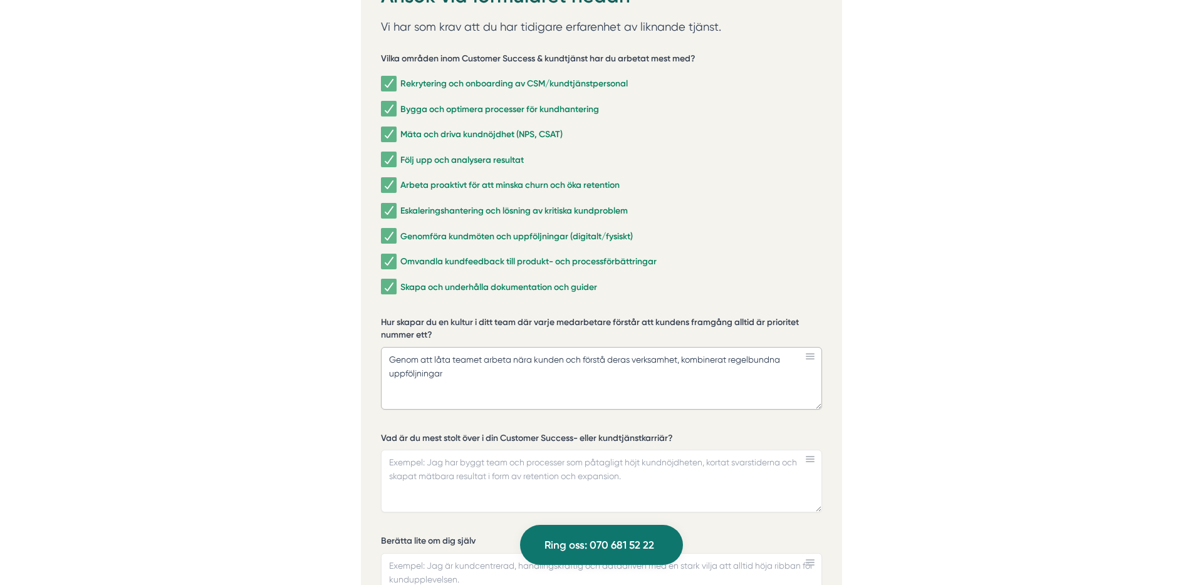
scroll to position [2760, 0]
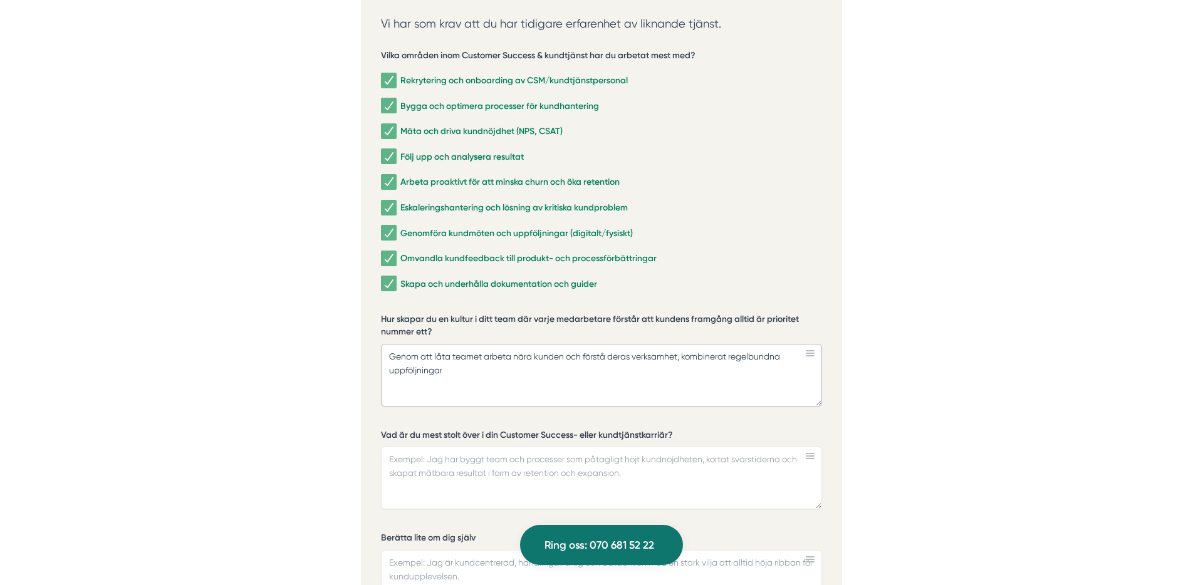
drag, startPoint x: 732, startPoint y: 342, endPoint x: 766, endPoint y: 364, distance: 40.3
click at [733, 344] on textarea "Genom att låta teamet arbeta nära kunden och förstå deras verksamhet, kombinera…" at bounding box center [601, 375] width 441 height 63
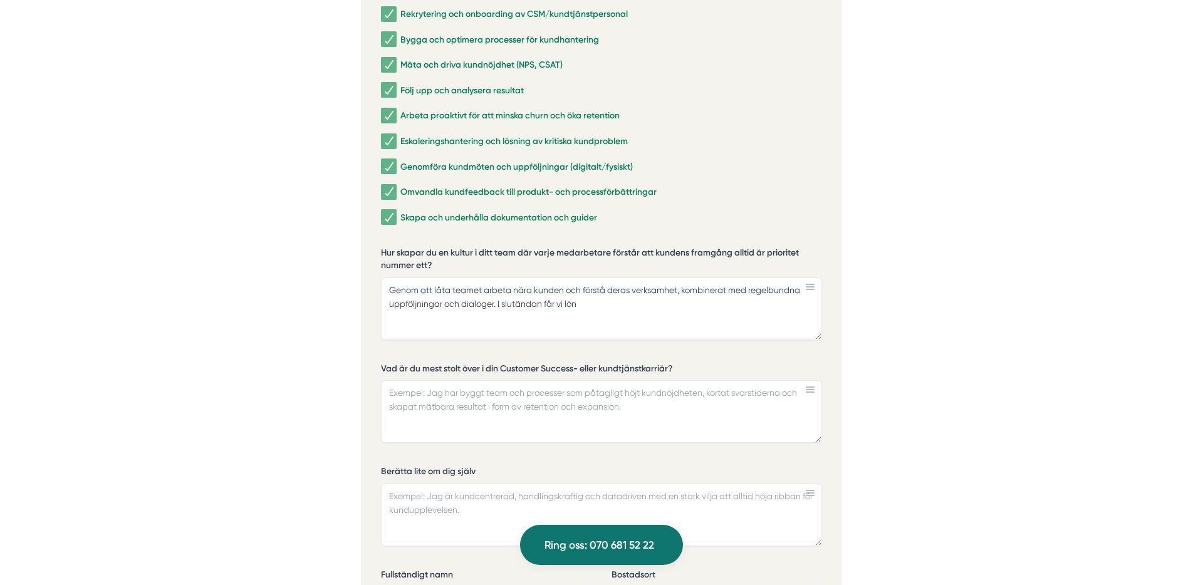
scroll to position [2828, 0]
click at [494, 287] on textarea "Genom att låta teamet arbeta nära kunden och förstå deras verksamhet, kombinera…" at bounding box center [601, 307] width 441 height 63
drag, startPoint x: 497, startPoint y: 289, endPoint x: 514, endPoint y: 308, distance: 25.3
click at [498, 289] on textarea "Genom att låta teamet arbeta nära kunden och förstå deras verksamhet, kombinera…" at bounding box center [601, 307] width 441 height 63
click at [600, 288] on textarea "Genom att låta teamet arbeta nära kunden och förstå deras verksamhet, kombinera…" at bounding box center [601, 307] width 441 height 63
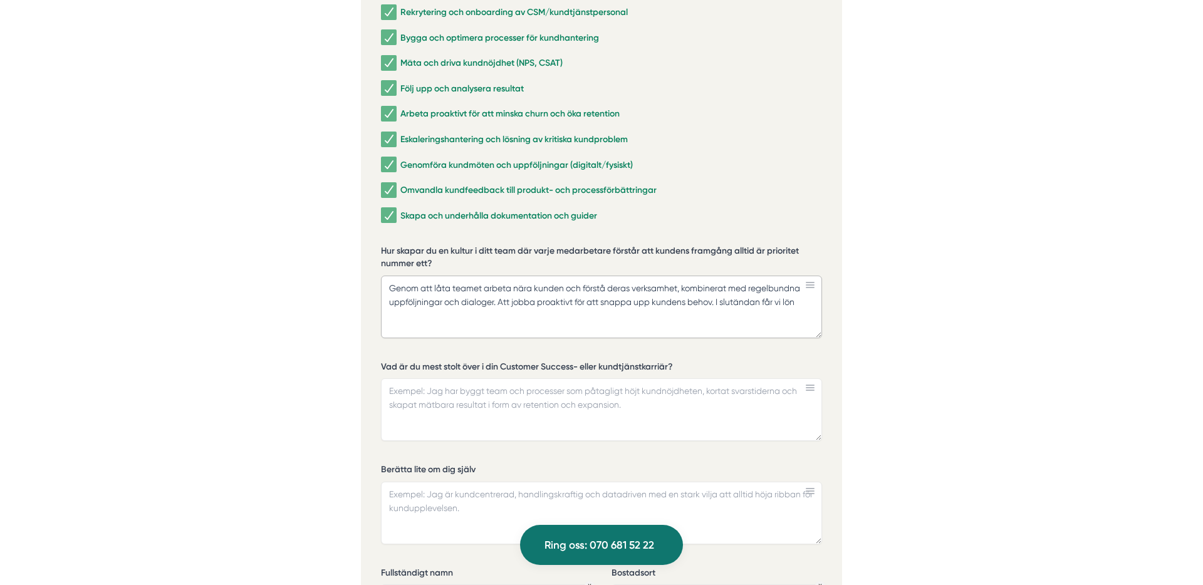
drag, startPoint x: 655, startPoint y: 286, endPoint x: 672, endPoint y: 296, distance: 19.4
click at [655, 286] on textarea "Genom att låta teamet arbeta nära kunden och förstå deras verksamhet, kombinera…" at bounding box center [601, 307] width 441 height 63
click at [605, 285] on textarea "Genom att låta teamet arbeta nära kunden och förstå deras verksamhet, kombinera…" at bounding box center [601, 307] width 441 height 63
click at [808, 284] on textarea "Genom att låta teamet arbeta nära kunden och förstå deras verksamhet, kombinera…" at bounding box center [601, 307] width 441 height 63
drag, startPoint x: 717, startPoint y: 288, endPoint x: 747, endPoint y: 298, distance: 31.1
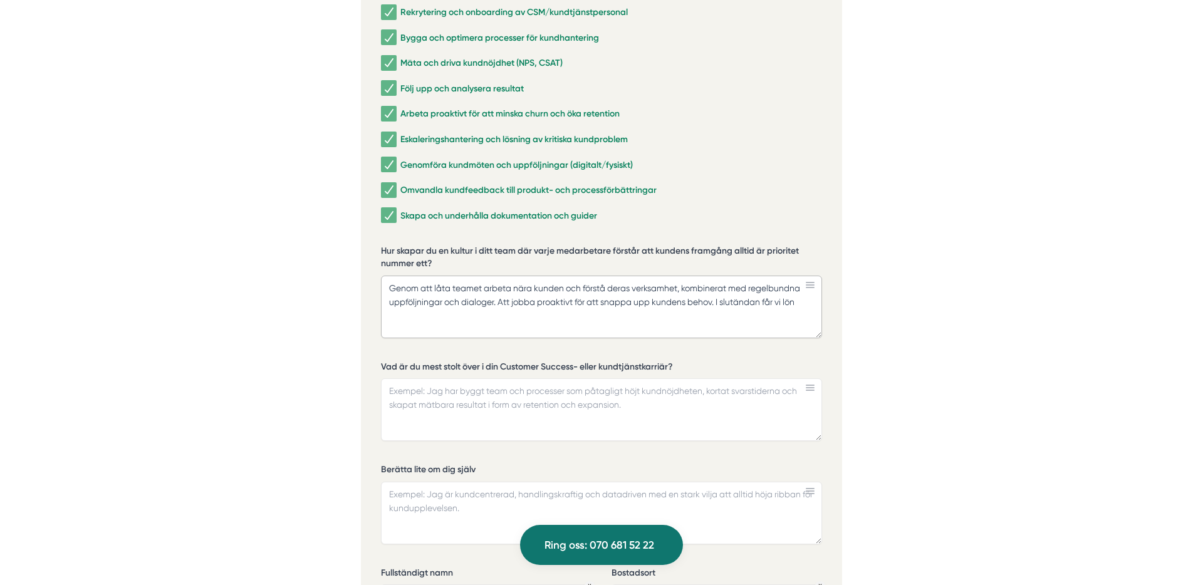
click at [718, 289] on textarea "Genom att låta teamet arbeta nära kunden och förstå deras verksamhet, kombinera…" at bounding box center [601, 307] width 441 height 63
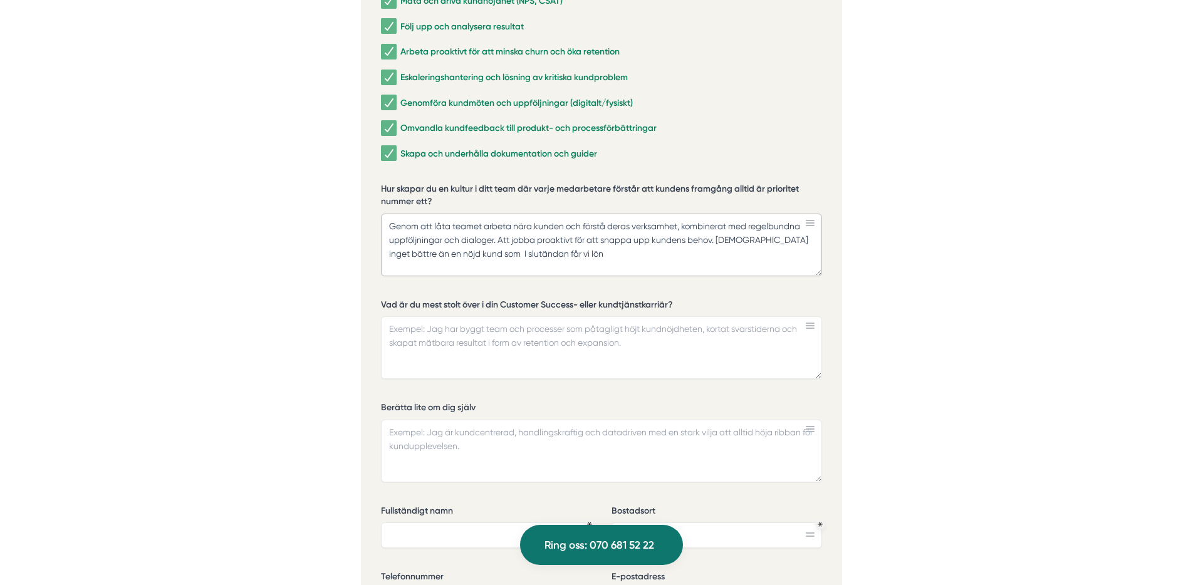
scroll to position [2906, 0]
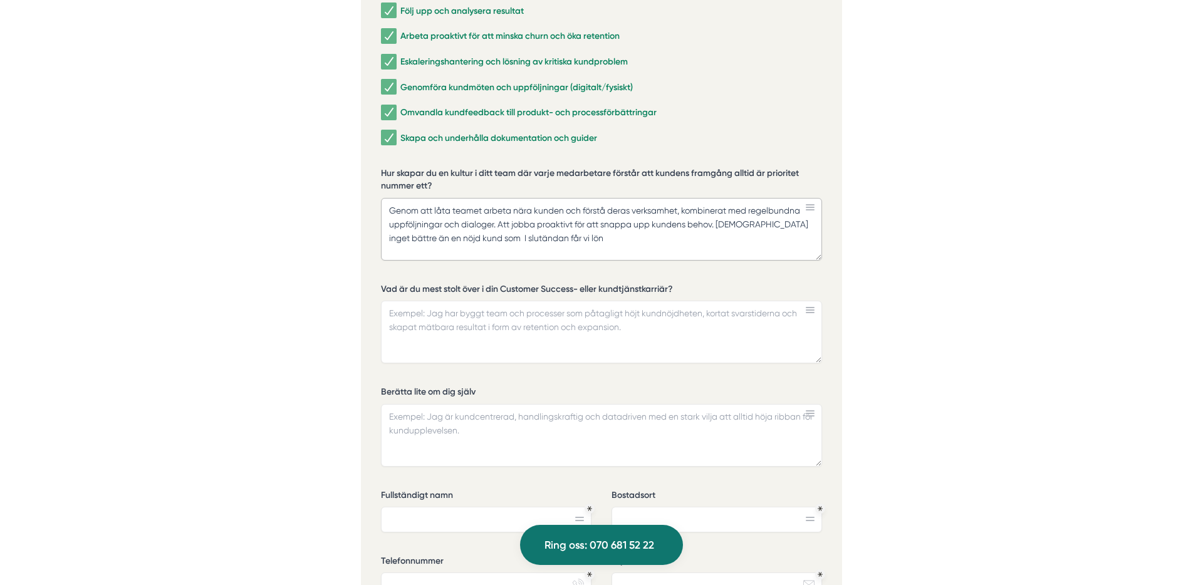
click at [565, 225] on textarea "Genom att låta teamet arbeta nära kunden och förstå deras verksamhet, kombinera…" at bounding box center [601, 229] width 441 height 63
click at [665, 227] on textarea "Genom att låta teamet arbeta nära kunden och förstå deras verksamhet, kombinera…" at bounding box center [601, 229] width 441 height 63
drag, startPoint x: 568, startPoint y: 217, endPoint x: 557, endPoint y: 218, distance: 10.7
click at [568, 217] on textarea "Genom att låta teamet arbeta nära kunden och förstå deras verksamhet, kombinera…" at bounding box center [601, 229] width 441 height 63
drag, startPoint x: 476, startPoint y: 221, endPoint x: 462, endPoint y: 216, distance: 14.7
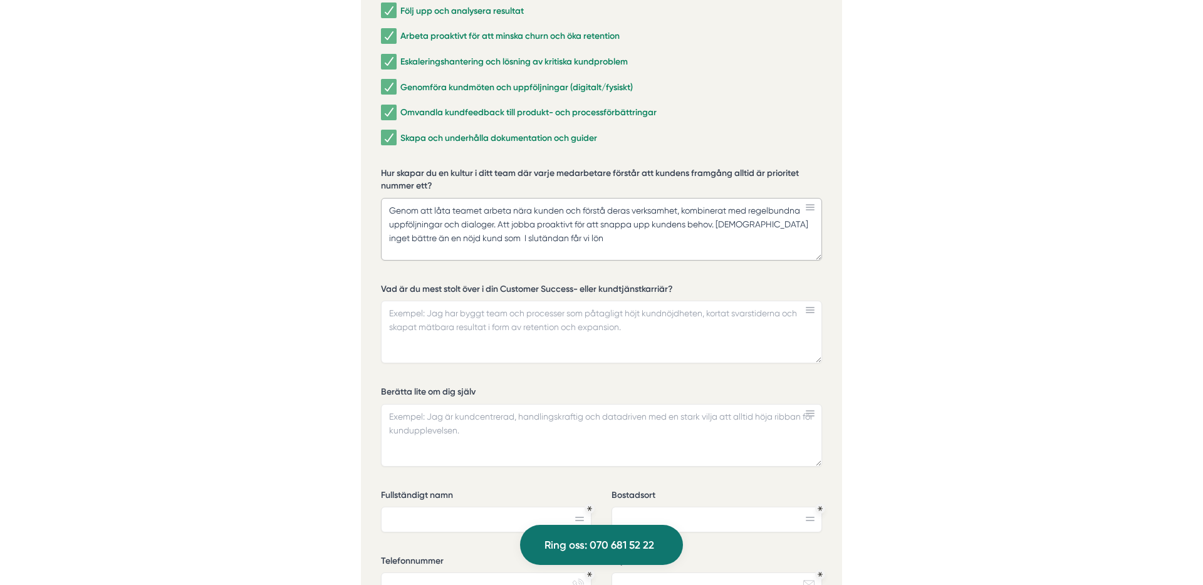
click at [476, 221] on textarea "Genom att låta teamet arbeta nära kunden och förstå deras verksamhet, kombinera…" at bounding box center [601, 229] width 441 height 63
drag, startPoint x: 465, startPoint y: 225, endPoint x: 612, endPoint y: 256, distance: 149.9
click at [465, 225] on textarea "Genom att låta teamet arbeta nära kunden och förstå deras verksamhet, kombinera…" at bounding box center [601, 229] width 441 height 63
click at [591, 228] on textarea "Genom att låta teamet arbeta nära kunden och förstå deras verksamhet, kombinera…" at bounding box center [601, 229] width 441 height 63
click at [459, 223] on textarea "Genom att låta teamet arbeta nära kunden och förstå deras verksamhet, kombinera…" at bounding box center [601, 229] width 441 height 63
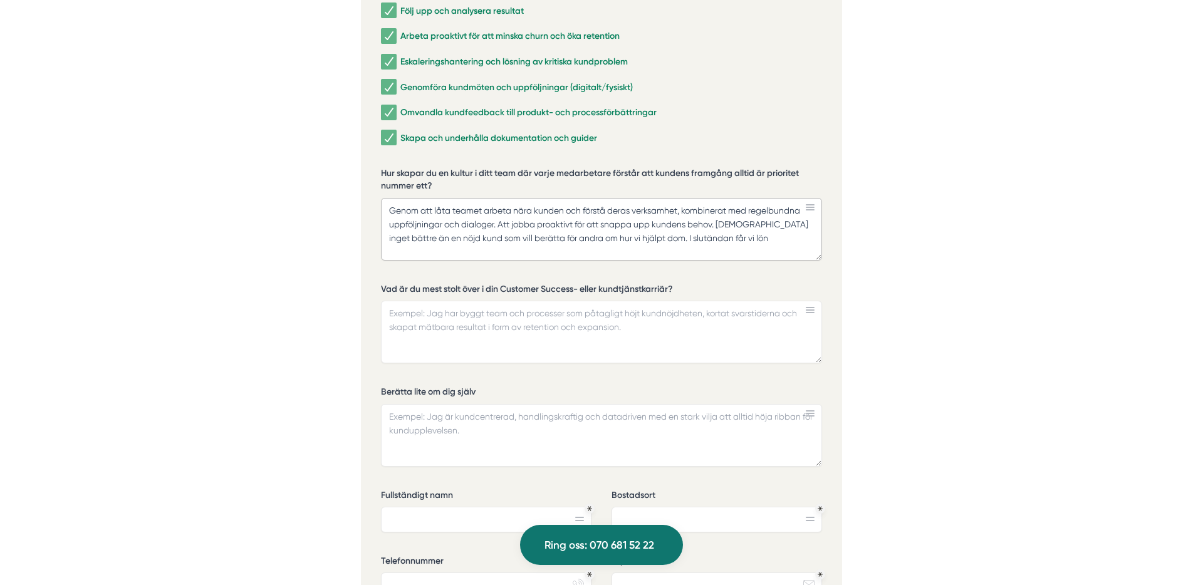
click at [754, 224] on textarea "Genom att låta teamet arbeta nära kunden och förstå deras verksamhet, kombinera…" at bounding box center [601, 229] width 441 height 63
click at [794, 167] on label "Hur skapar du en kultur i ditt team där varje medarbetare förstår att kundens f…" at bounding box center [601, 181] width 441 height 28
click at [794, 198] on textarea "Genom att låta teamet arbeta nära kunden och förstå deras verksamhet, kombinera…" at bounding box center [601, 229] width 441 height 63
click at [759, 229] on textarea "Genom att låta teamet arbeta nära kunden och förstå deras verksamhet, kombinera…" at bounding box center [601, 229] width 441 height 63
click at [618, 216] on textarea "Genom att låta teamet arbeta nära kunden och förstå deras verksamhet, kombinera…" at bounding box center [601, 229] width 441 height 63
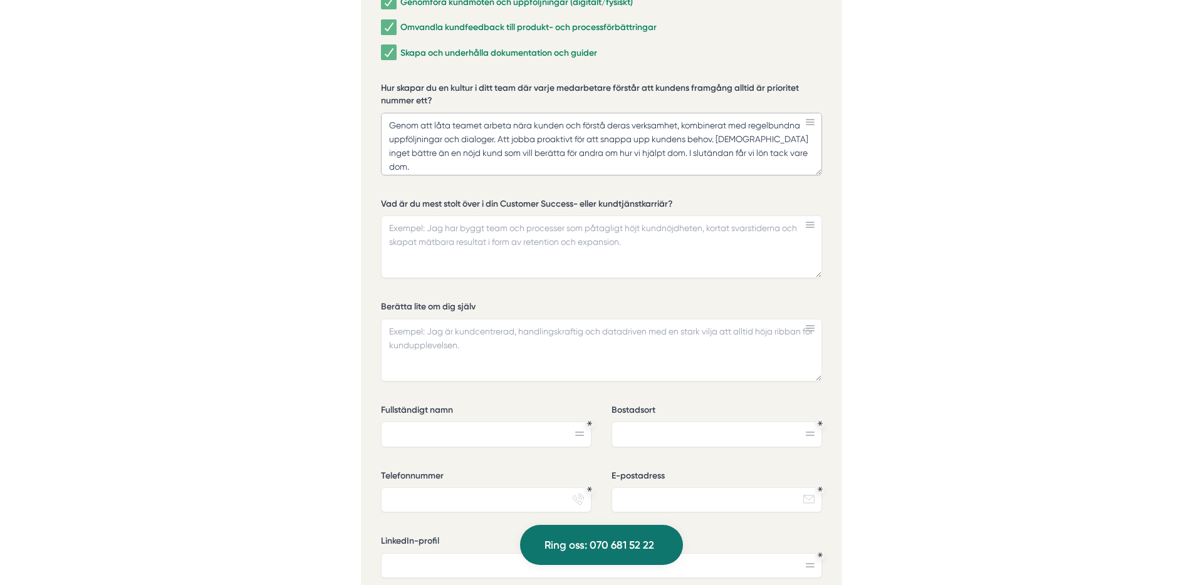
scroll to position [2992, 0]
click at [631, 133] on textarea "Genom att låta teamet arbeta nära kunden och förstå deras verksamhet, kombinera…" at bounding box center [601, 143] width 441 height 63
click at [473, 137] on textarea "Genom att låta teamet arbeta nära kunden och förstå deras verksamhet, kombinera…" at bounding box center [601, 143] width 441 height 63
drag, startPoint x: 751, startPoint y: 135, endPoint x: 760, endPoint y: 137, distance: 8.9
click at [755, 136] on textarea "Genom att låta teamet arbeta nära kunden och förstå deras verksamhet, kombinera…" at bounding box center [601, 143] width 441 height 63
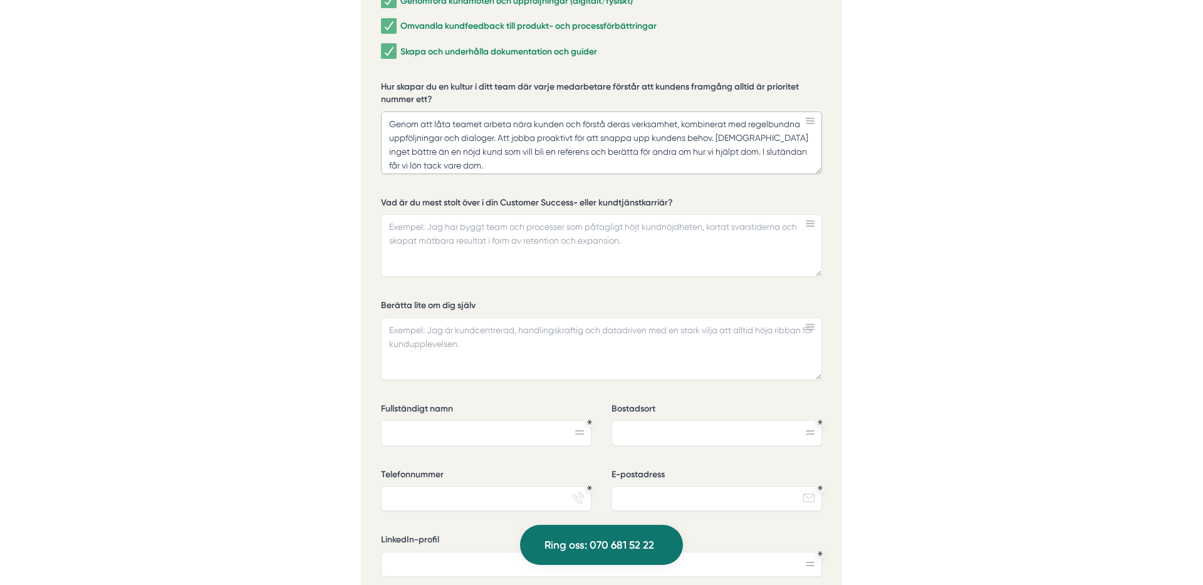
click at [795, 138] on textarea "Genom att låta teamet arbeta nära kunden och förstå deras verksamhet, kombinera…" at bounding box center [601, 143] width 441 height 63
drag, startPoint x: 719, startPoint y: 139, endPoint x: 725, endPoint y: 148, distance: 10.8
click at [725, 148] on textarea "Genom att låta teamet arbeta nära kunden och förstå deras verksamhet, kombinera…" at bounding box center [601, 143] width 441 height 63
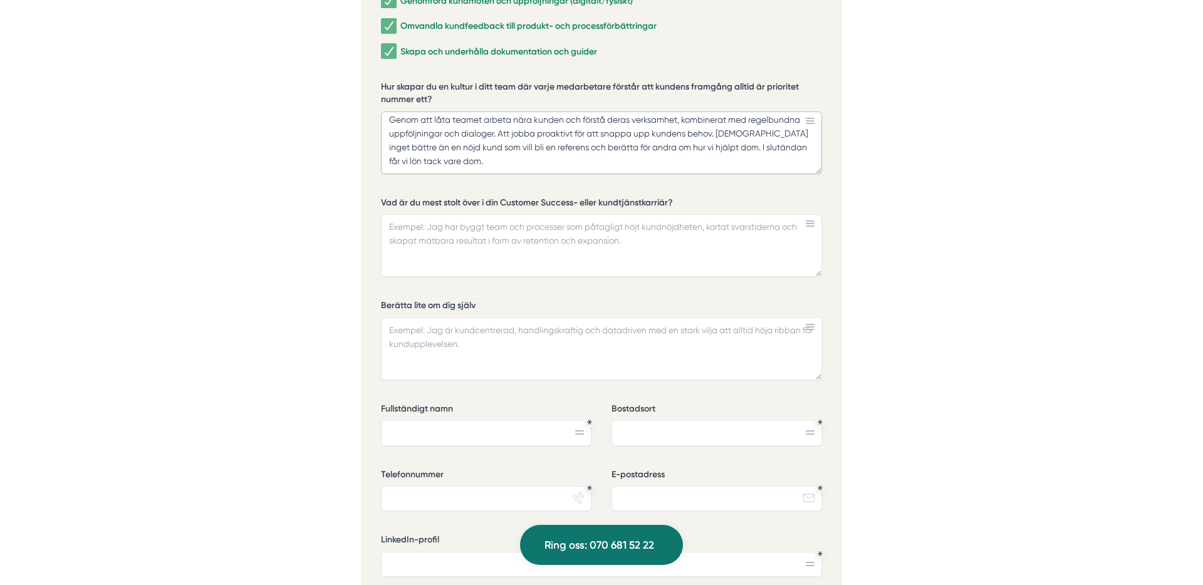
drag, startPoint x: 705, startPoint y: 133, endPoint x: 708, endPoint y: 143, distance: 10.5
click at [708, 143] on textarea "Genom att låta teamet arbeta nära kunden och förstå deras verksamhet, kombinera…" at bounding box center [601, 143] width 441 height 63
drag, startPoint x: 703, startPoint y: 130, endPoint x: 704, endPoint y: 145, distance: 15.0
click at [704, 145] on textarea "Genom att låta teamet arbeta nära kunden och förstå deras verksamhet, kombinera…" at bounding box center [601, 143] width 441 height 63
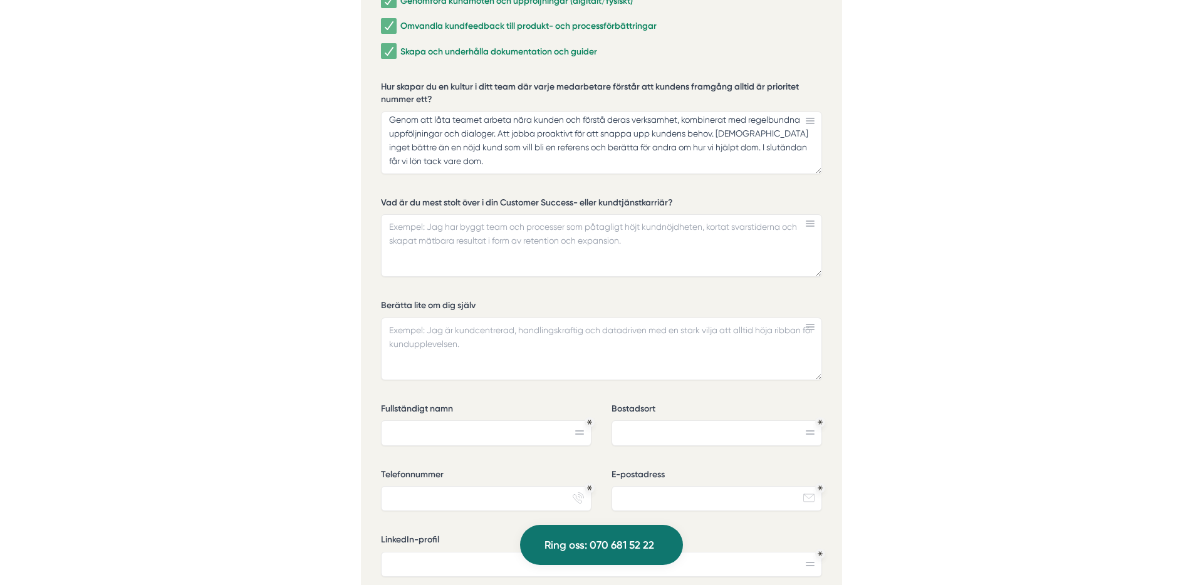
scroll to position [2992, 0]
click at [432, 112] on textarea "Genom att låta teamet arbeta nära kunden och förstå deras verksamhet, kombinera…" at bounding box center [601, 143] width 441 height 63
click at [479, 120] on textarea "Genom att låta teamet arbeta nära kunden och förstå deras verksamhet, kombinera…" at bounding box center [601, 143] width 441 height 63
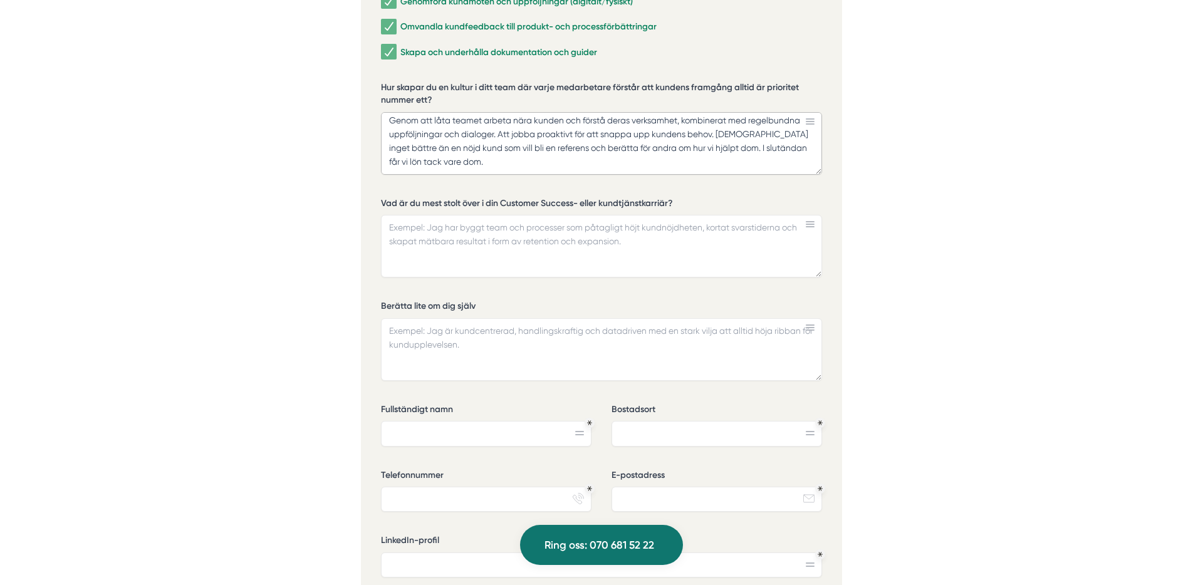
click at [437, 112] on textarea "Genom att låta teamet arbeta nära kunden och förstå deras verksamhet, kombinera…" at bounding box center [601, 143] width 441 height 63
click at [434, 112] on textarea "Genom att låta teamet arbeta nära kunden och förstå deras verksamhet, kombinera…" at bounding box center [601, 143] width 441 height 63
click at [668, 143] on textarea "Genom att låta teamet arbeta nära kunden och förstå deras verksamhet, kombinera…" at bounding box center [601, 143] width 441 height 63
drag, startPoint x: 703, startPoint y: 133, endPoint x: 715, endPoint y: 145, distance: 17.3
click at [715, 145] on textarea "Genom att låta teamet arbeta nära kunden och förstå deras verksamhet, kombinera…" at bounding box center [601, 143] width 441 height 63
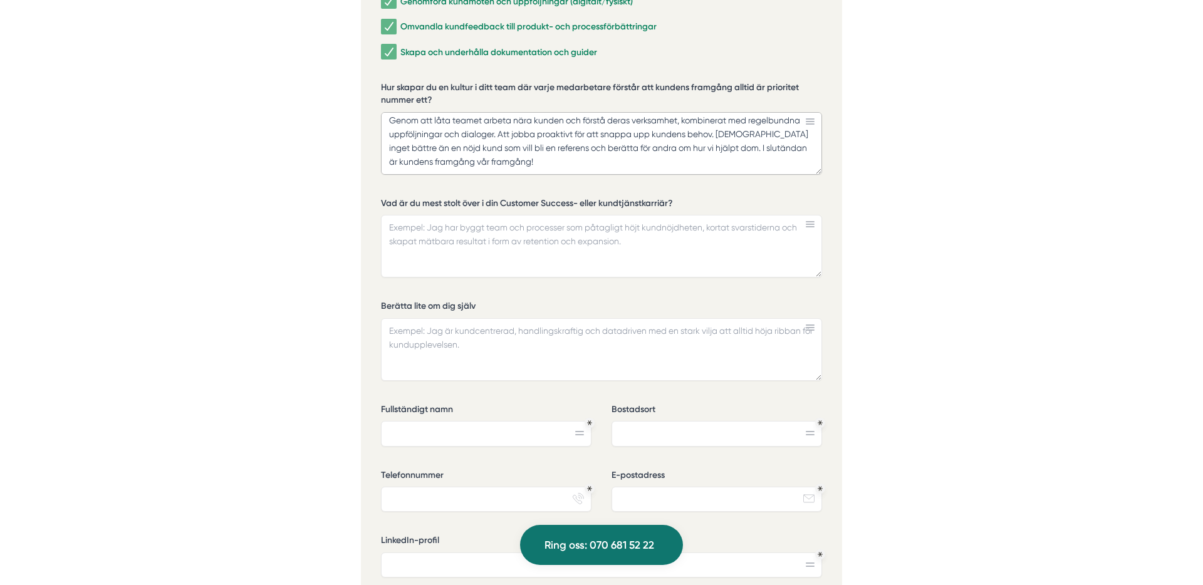
scroll to position [0, 0]
drag, startPoint x: 491, startPoint y: 149, endPoint x: 390, endPoint y: 103, distance: 110.8
click at [390, 112] on textarea "Genom att låta teamet arbeta nära kunden och förstå deras verksamhet, kombinera…" at bounding box center [601, 143] width 441 height 63
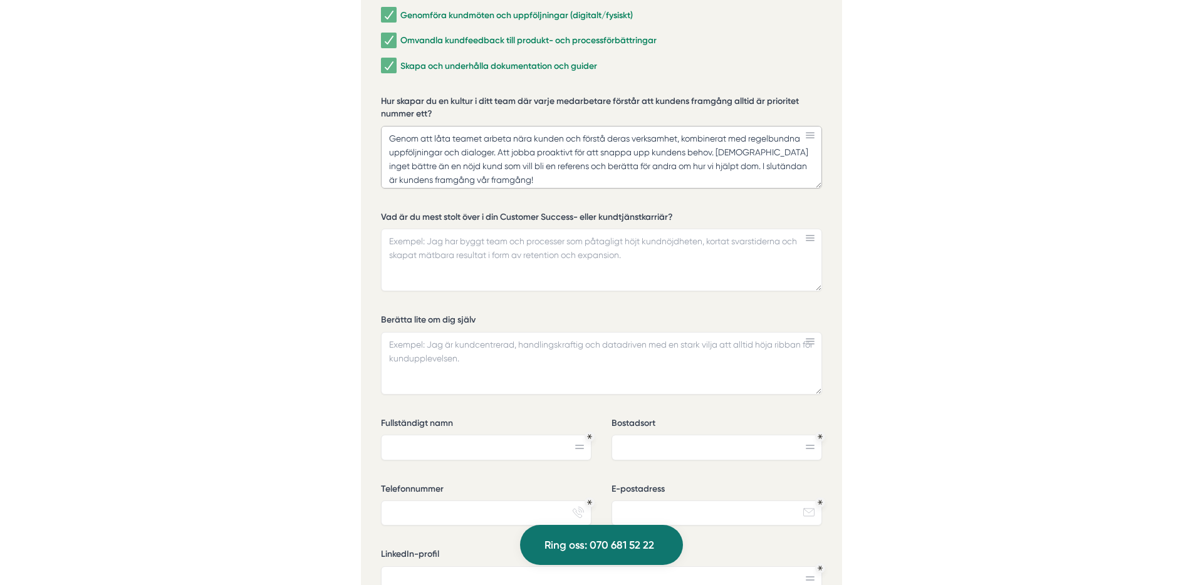
scroll to position [2975, 0]
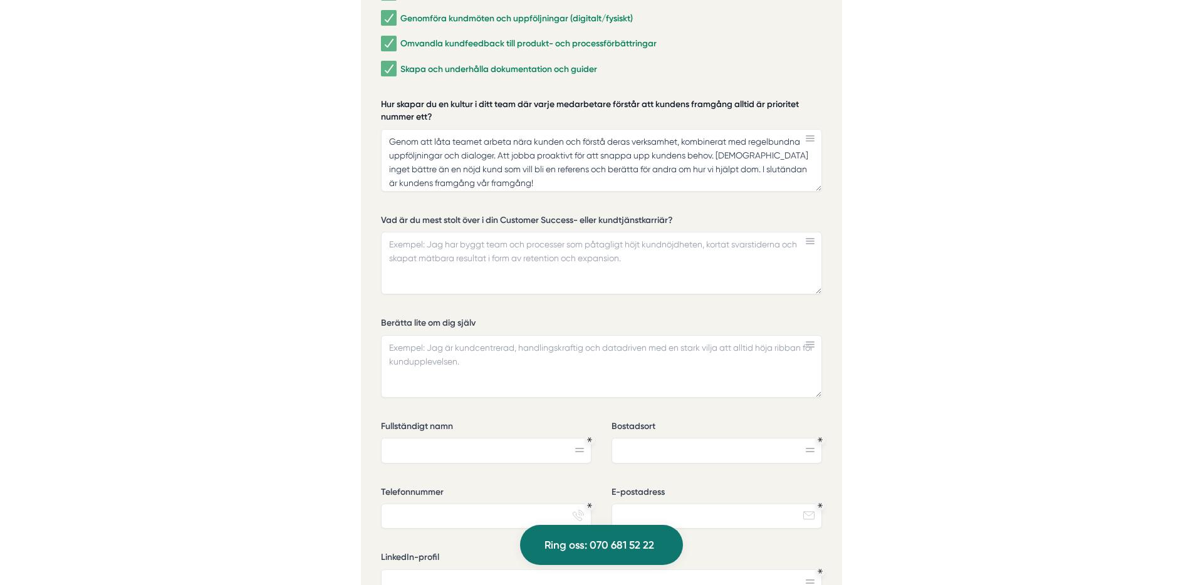
drag, startPoint x: 429, startPoint y: 100, endPoint x: 396, endPoint y: 93, distance: 33.9
click at [396, 98] on label "Hur skapar du en kultur i ditt team där varje medarbetare förstår att kundens f…" at bounding box center [601, 112] width 441 height 28
click at [396, 129] on textarea "Genom att låta teamet arbeta nära kunden och förstå deras verksamhet, kombinera…" at bounding box center [601, 160] width 441 height 63
drag, startPoint x: 431, startPoint y: 97, endPoint x: 390, endPoint y: 86, distance: 42.7
click at [390, 98] on label "Hur skapar du en kultur i ditt team där varje medarbetare förstår att kundens f…" at bounding box center [601, 112] width 441 height 28
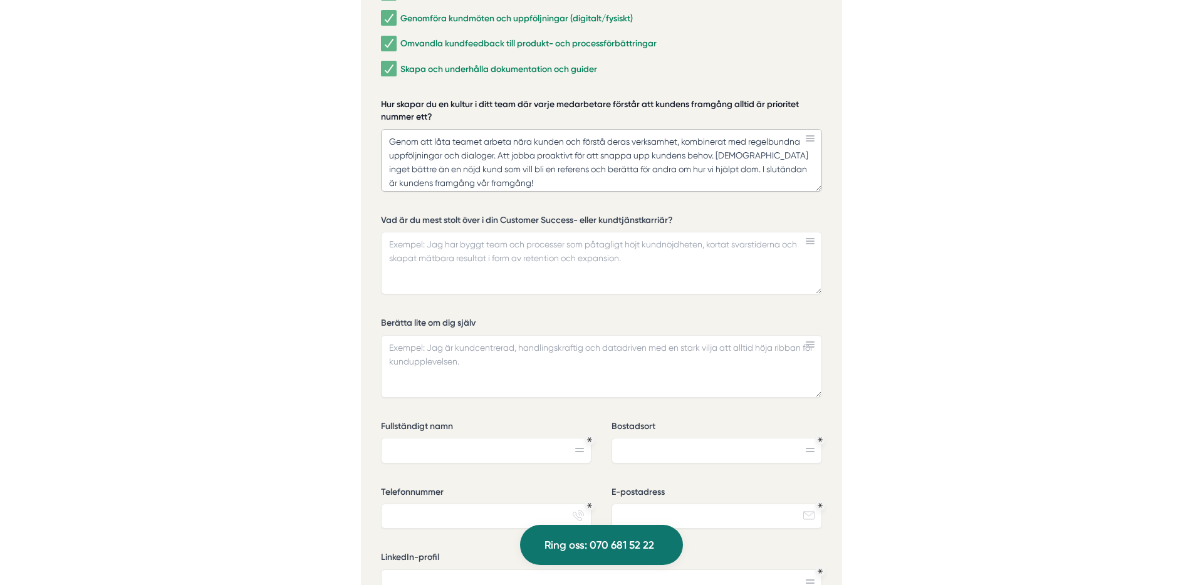
click at [390, 129] on textarea "Genom att låta teamet arbeta nära kunden och förstå deras verksamhet, kombinera…" at bounding box center [601, 160] width 441 height 63
drag, startPoint x: 383, startPoint y: 88, endPoint x: 419, endPoint y: 95, distance: 36.5
click at [417, 98] on label "Hur skapar du en kultur i ditt team där varje medarbetare förstår att kundens f…" at bounding box center [601, 112] width 441 height 28
click at [417, 129] on textarea "Genom att låta teamet arbeta nära kunden och förstå deras verksamhet, kombinera…" at bounding box center [601, 160] width 441 height 63
click at [433, 98] on label "Hur skapar du en kultur i ditt team där varje medarbetare förstår att kundens f…" at bounding box center [601, 112] width 441 height 28
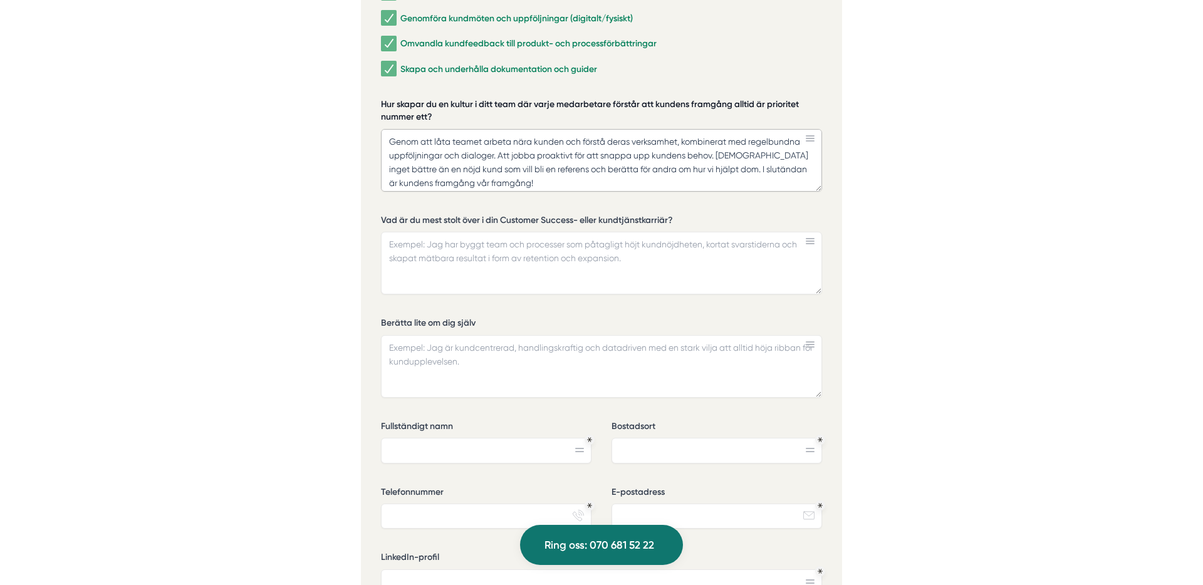
click at [433, 129] on textarea "Genom att låta teamet arbeta nära kunden och förstå deras verksamhet, kombinera…" at bounding box center [601, 160] width 441 height 63
click at [433, 101] on label "Hur skapar du en kultur i ditt team där varje medarbetare förstår att kundens f…" at bounding box center [601, 112] width 441 height 28
click at [433, 129] on textarea "Genom att låta teamet arbeta nära kunden och förstå deras verksamhet, kombinera…" at bounding box center [601, 160] width 441 height 63
drag, startPoint x: 435, startPoint y: 101, endPoint x: 387, endPoint y: 85, distance: 50.7
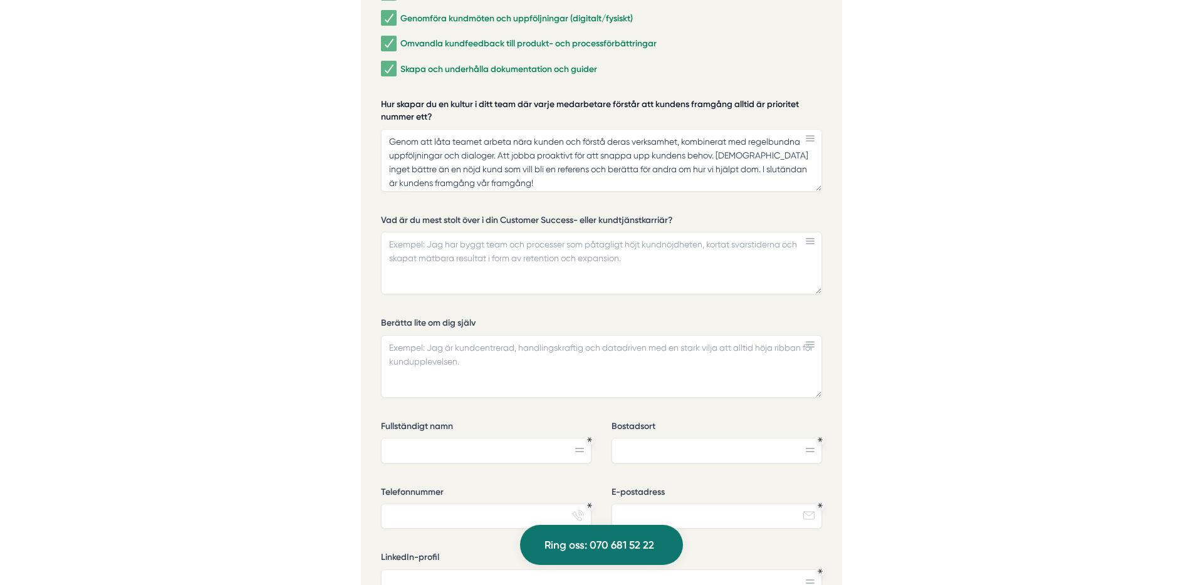
click at [387, 98] on label "Hur skapar du en kultur i ditt team där varje medarbetare förstår att kundens f…" at bounding box center [601, 112] width 441 height 28
click at [387, 129] on textarea "Genom att låta teamet arbeta nära kunden och förstå deras verksamhet, kombinera…" at bounding box center [601, 160] width 441 height 63
drag, startPoint x: 383, startPoint y: 90, endPoint x: 436, endPoint y: 104, distance: 54.6
click at [436, 104] on label "Hur skapar du en kultur i ditt team där varje medarbetare förstår att kundens f…" at bounding box center [601, 112] width 441 height 28
click at [436, 129] on textarea "Genom att låta teamet arbeta nära kunden och förstå deras verksamhet, kombinera…" at bounding box center [601, 160] width 441 height 63
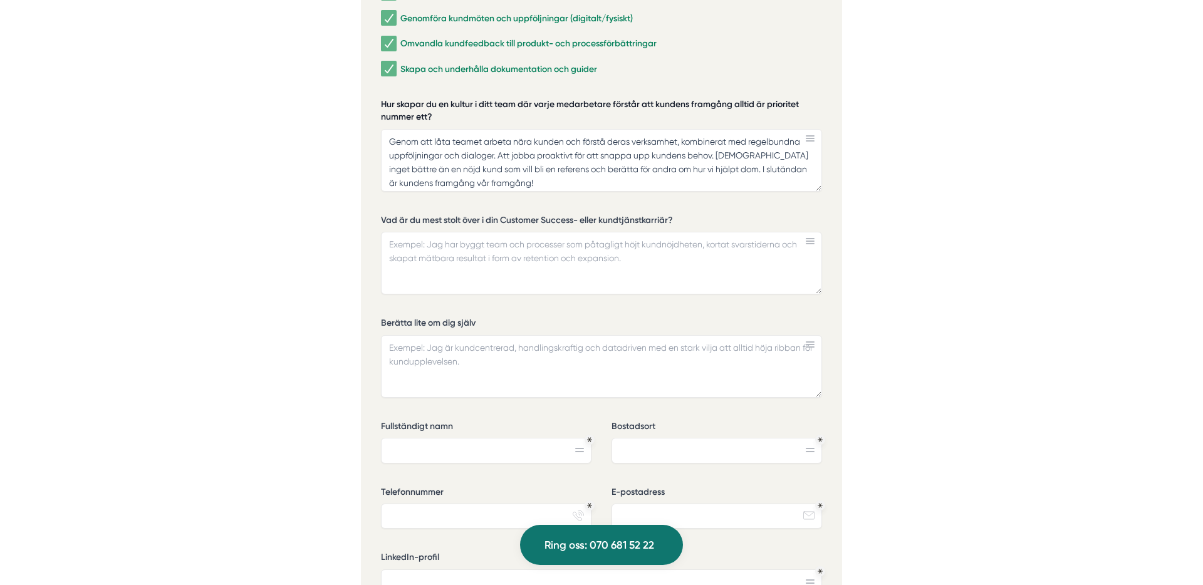
click at [415, 98] on label "Hur skapar du en kultur i ditt team där varje medarbetare förstår att kundens f…" at bounding box center [601, 112] width 441 height 28
click at [415, 129] on textarea "Genom att låta teamet arbeta nära kunden och förstå deras verksamhet, kombinera…" at bounding box center [601, 160] width 441 height 63
click at [414, 98] on label "Hur skapar du en kultur i ditt team där varje medarbetare förstår att kundens f…" at bounding box center [601, 112] width 441 height 28
click at [414, 129] on textarea "Genom att låta teamet arbeta nära kunden och förstå deras verksamhet, kombinera…" at bounding box center [601, 160] width 441 height 63
click at [405, 98] on label "Hur skapar du en kultur i ditt team där varje medarbetare förstår att kundens f…" at bounding box center [601, 112] width 441 height 28
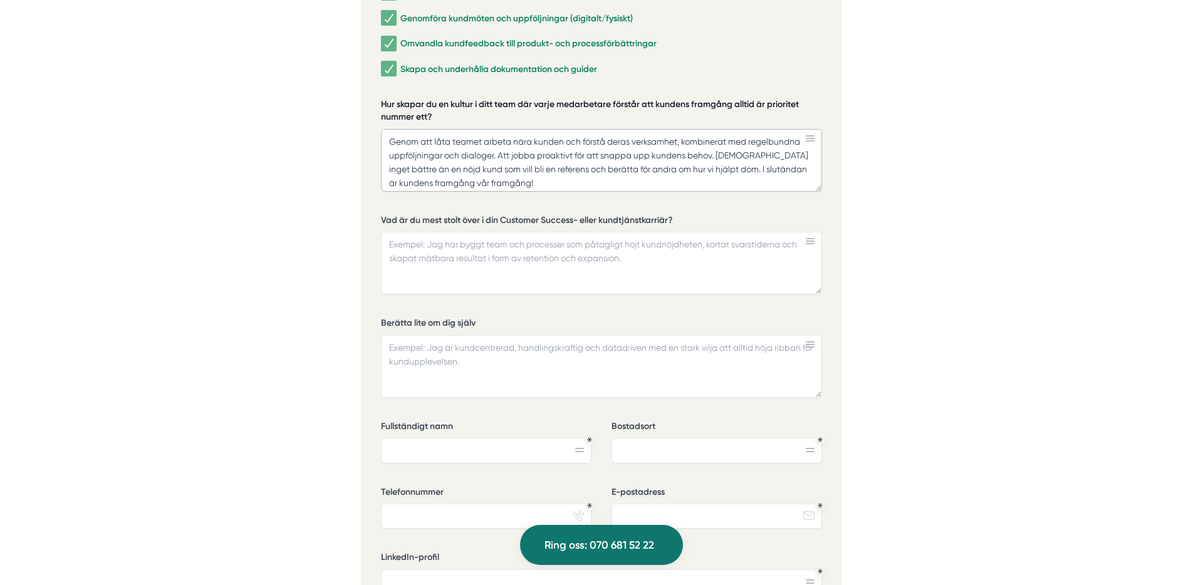
click at [405, 129] on textarea "Genom att låta teamet arbeta nära kunden och förstå deras verksamhet, kombinera…" at bounding box center [601, 160] width 441 height 63
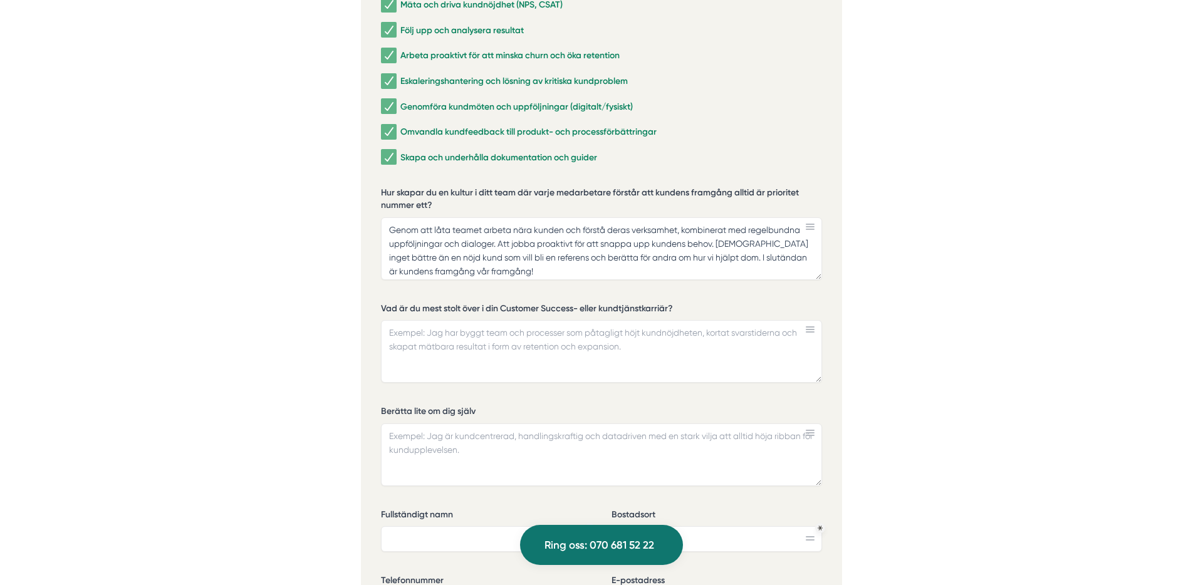
drag, startPoint x: 802, startPoint y: 178, endPoint x: 499, endPoint y: 171, distance: 302.7
click at [501, 187] on label "Hur skapar du en kultur i ditt team där varje medarbetare förstår att kundens f…" at bounding box center [601, 201] width 441 height 28
click at [501, 217] on textarea "Genom att låta teamet arbeta nära kunden och förstå deras verksamhet, kombinera…" at bounding box center [601, 248] width 441 height 63
click at [716, 226] on textarea "Genom att låta teamet arbeta nära kunden och förstå deras verksamhet, kombinera…" at bounding box center [601, 248] width 441 height 63
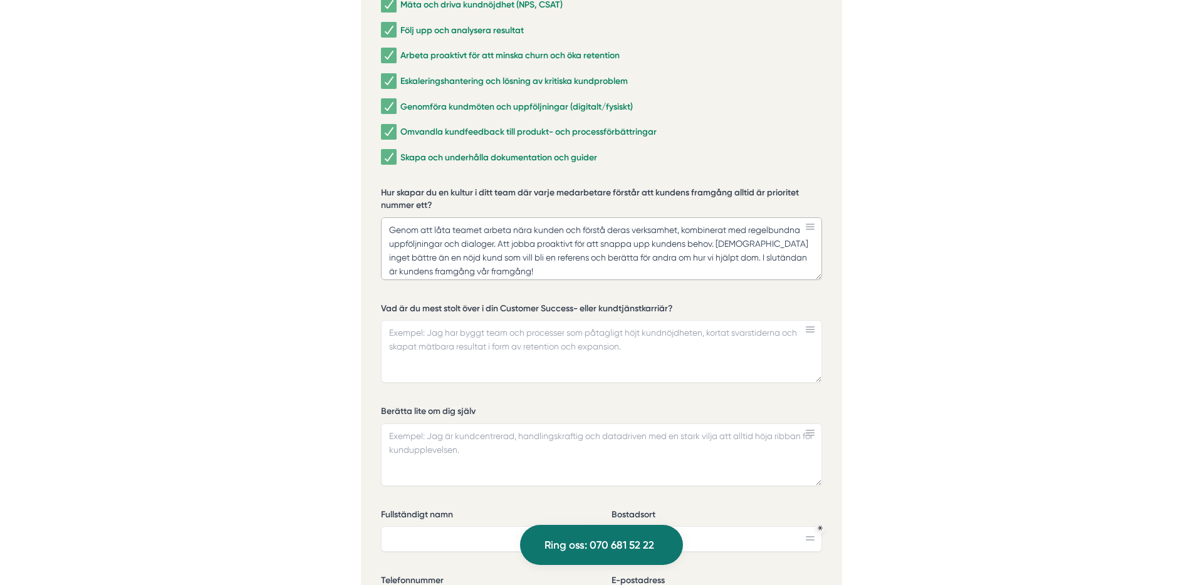
scroll to position [4, 0]
drag, startPoint x: 720, startPoint y: 226, endPoint x: 717, endPoint y: 262, distance: 35.8
click at [717, 262] on textarea "Genom att låta teamet arbeta nära kunden och förstå deras verksamhet, kombinera…" at bounding box center [601, 248] width 441 height 63
click at [716, 251] on textarea "Genom att låta teamet arbeta nära kunden och förstå deras verksamhet, kombinera…" at bounding box center [601, 248] width 441 height 63
drag, startPoint x: 710, startPoint y: 244, endPoint x: 714, endPoint y: 237, distance: 7.9
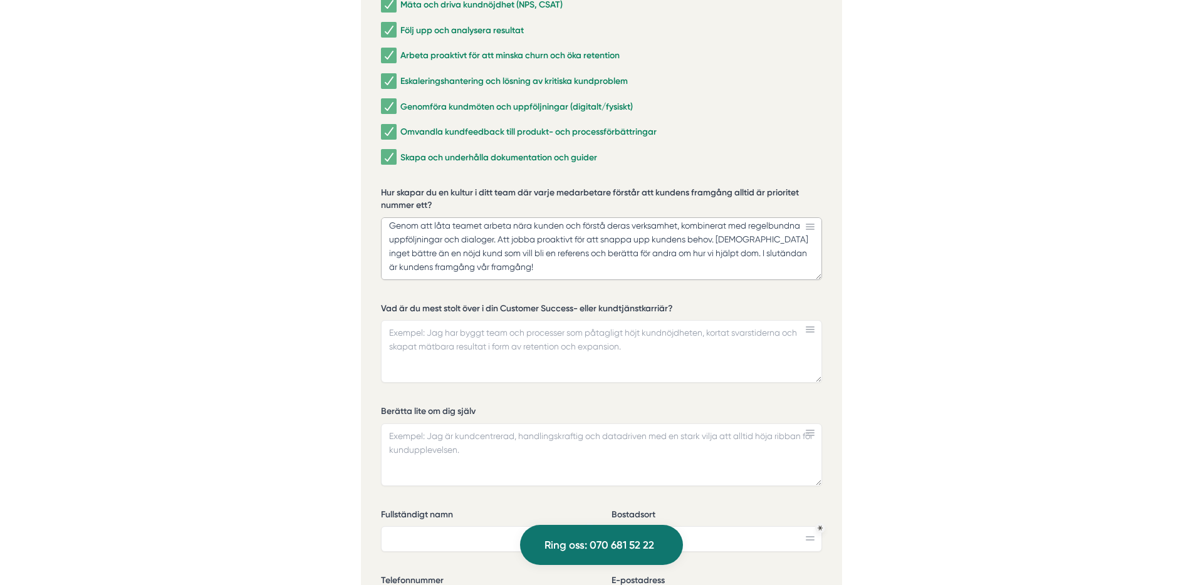
click at [714, 237] on textarea "Genom att låta teamet arbeta nära kunden och förstå deras verksamhet, kombinera…" at bounding box center [601, 248] width 441 height 63
drag, startPoint x: 693, startPoint y: 252, endPoint x: 718, endPoint y: 222, distance: 38.7
click at [718, 222] on textarea "Genom att låta teamet arbeta nära kunden och förstå deras verksamhet, kombinera…" at bounding box center [601, 248] width 441 height 63
drag, startPoint x: 513, startPoint y: 227, endPoint x: 513, endPoint y: 237, distance: 10.0
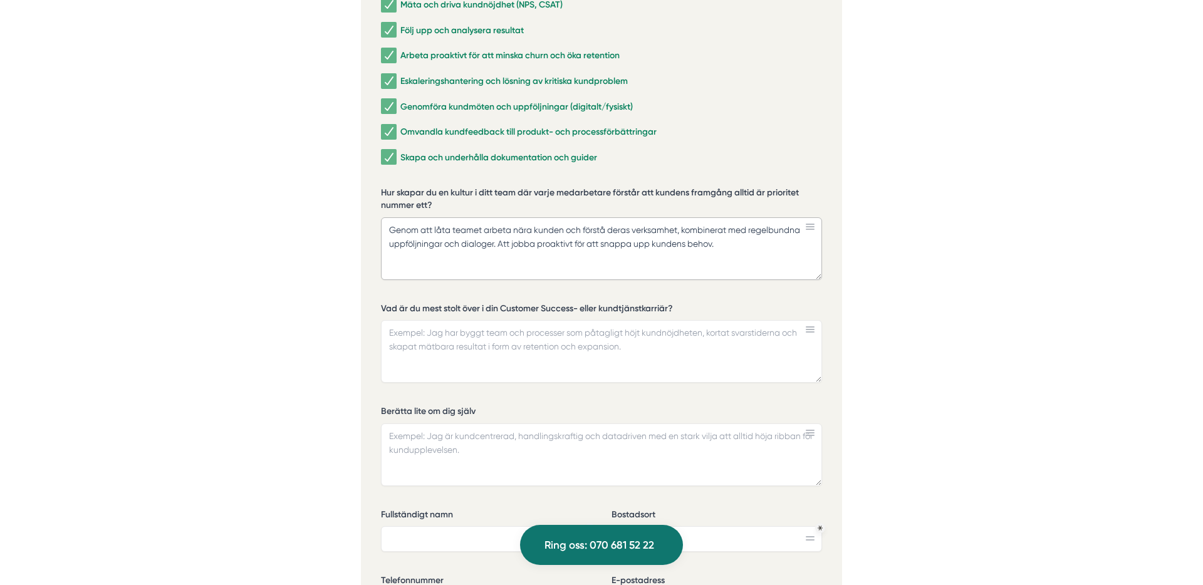
click at [513, 237] on textarea "Genom att låta teamet arbeta nära kunden och förstå deras verksamhet, kombinera…" at bounding box center [601, 248] width 441 height 63
drag, startPoint x: 434, startPoint y: 214, endPoint x: 471, endPoint y: 235, distance: 42.4
click at [435, 217] on textarea "Genom att låta teamet arbeta nära kunden och förstå deras verksamhet, kombinera…" at bounding box center [601, 248] width 441 height 63
paste textarea "jobba proaktivt för att snappa upp kundens behov."
drag, startPoint x: 501, startPoint y: 214, endPoint x: 637, endPoint y: 216, distance: 136.6
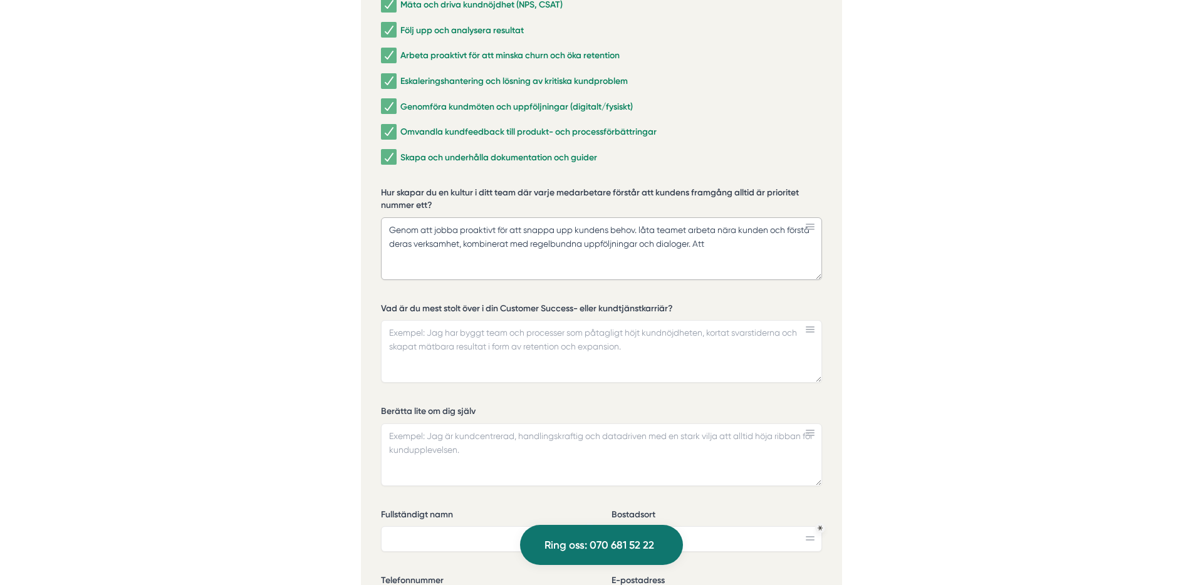
click at [637, 217] on textarea "Genom att jobba proaktivt för att snappa upp kundens behov. låta teamet arbeta …" at bounding box center [601, 248] width 441 height 63
drag, startPoint x: 642, startPoint y: 215, endPoint x: 500, endPoint y: 216, distance: 141.6
click at [500, 217] on textarea "Genom att jobba proaktivt för att snappa upp kundens behov. låta teamet arbeta …" at bounding box center [601, 248] width 441 height 63
click at [586, 230] on textarea "Genom att jobba proaktivt låta teamet arbeta nära kunden och förstå deras verks…" at bounding box center [601, 248] width 441 height 63
drag, startPoint x: 499, startPoint y: 213, endPoint x: 593, endPoint y: 256, distance: 104.0
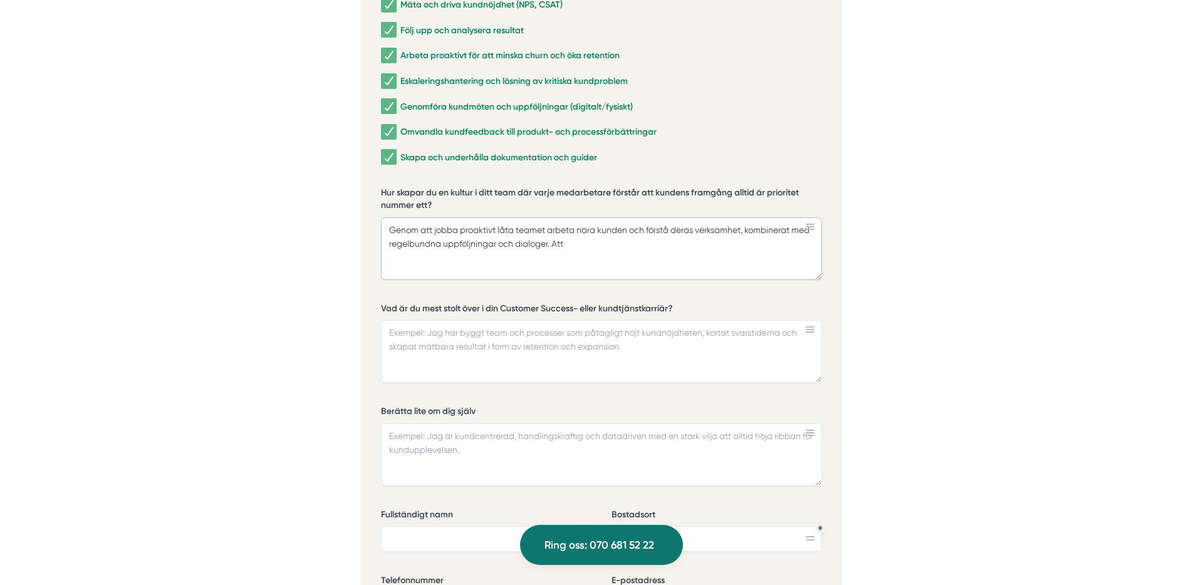
click at [499, 217] on textarea "Genom att jobba proaktivt låta teamet arbeta nära kunden och förstå deras verks…" at bounding box center [601, 248] width 441 height 63
click at [658, 217] on textarea "Genom att jobba proaktivt och låta teamet arbeta nära kunden och förstå deras v…" at bounding box center [601, 248] width 441 height 63
click at [655, 217] on textarea "Genom att jobba proaktivt och låta teamet arbeta nära kunden och förstå deras v…" at bounding box center [601, 248] width 441 height 63
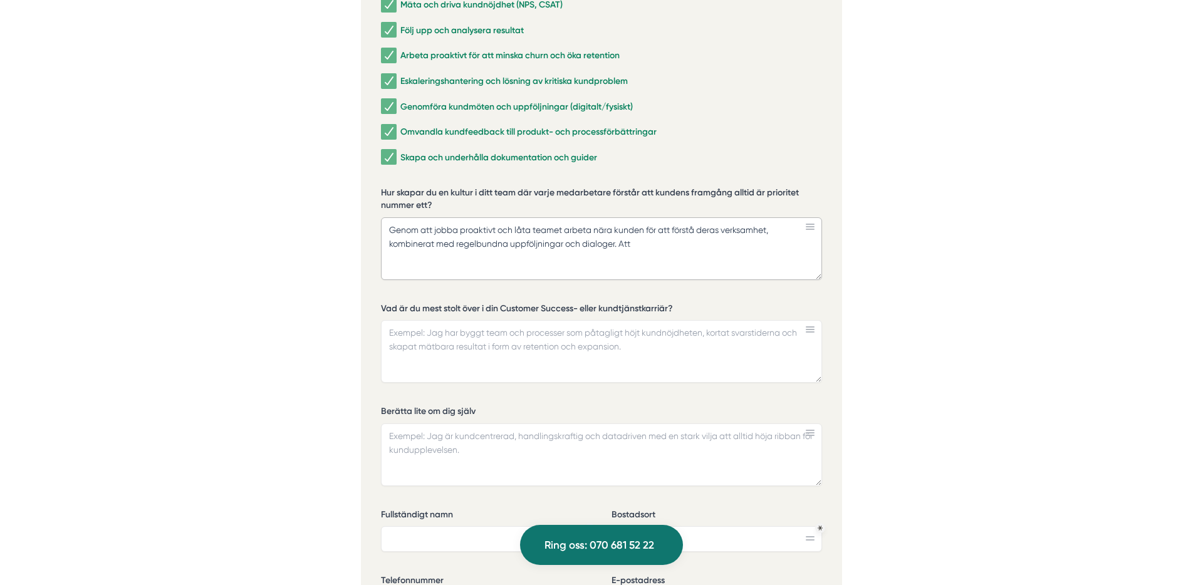
click at [603, 248] on textarea "Genom att jobba proaktivt och låta teamet arbeta nära kunden för att förstå der…" at bounding box center [601, 248] width 441 height 63
paste textarea "för att snappa upp kundens behov."
drag, startPoint x: 773, startPoint y: 229, endPoint x: 623, endPoint y: 226, distance: 150.4
click at [623, 226] on textarea "Genom att jobba proaktivt och låta teamet arbeta nära kunden för att förstå der…" at bounding box center [601, 248] width 441 height 63
drag, startPoint x: 771, startPoint y: 217, endPoint x: 814, endPoint y: 264, distance: 63.4
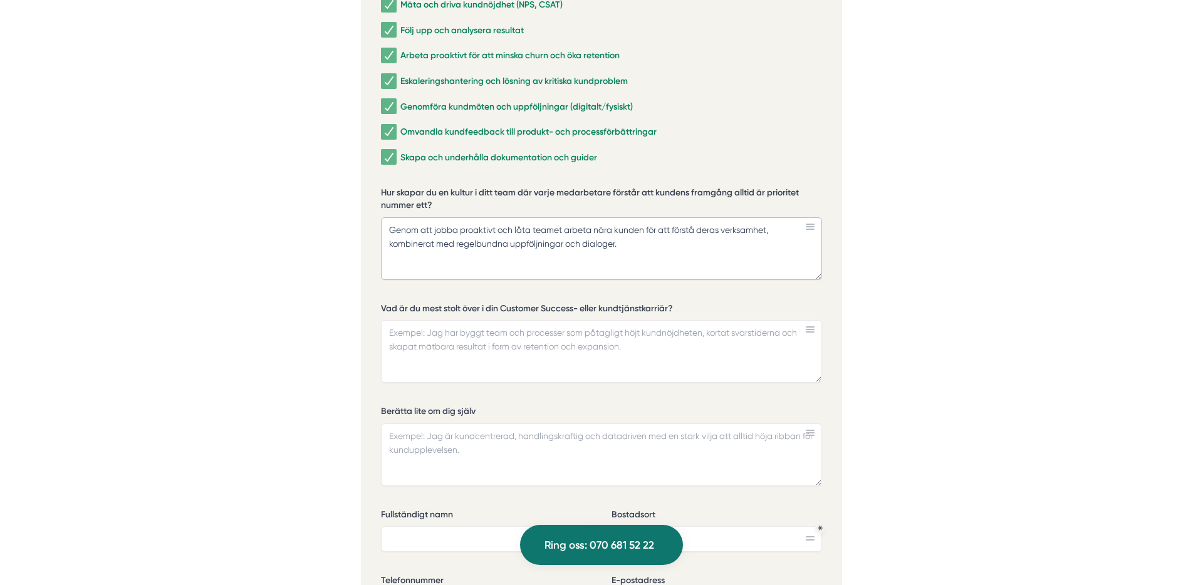
click at [771, 217] on textarea "Genom att jobba proaktivt och låta teamet arbeta nära kunden för att förstå der…" at bounding box center [601, 248] width 441 height 63
click at [685, 244] on textarea "Genom att jobba proaktivt och låta teamet arbeta nära kunden för att förstå der…" at bounding box center [601, 248] width 441 height 63
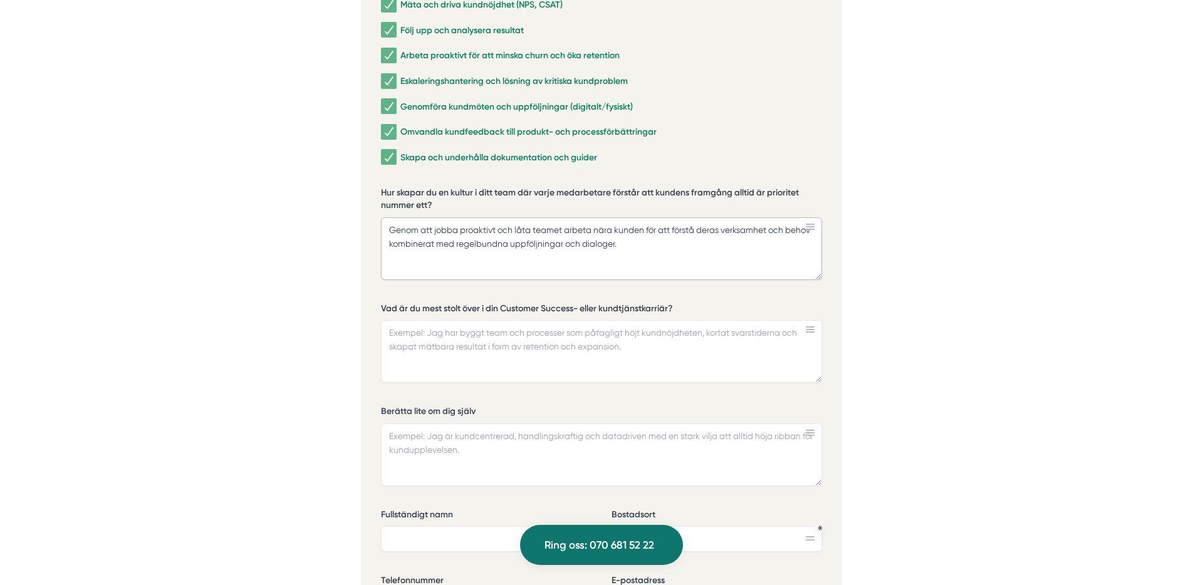
click at [659, 226] on textarea "Genom att jobba proaktivt och låta teamet arbeta nära kunden för att förstå der…" at bounding box center [601, 248] width 441 height 63
click at [643, 229] on textarea "Genom att jobba proaktivt och låta teamet arbeta nära kunden för att förstå der…" at bounding box center [601, 248] width 441 height 63
click at [647, 228] on textarea "Genom att jobba proaktivt och låta teamet arbeta nära kunden för att förstå der…" at bounding box center [601, 248] width 441 height 63
click at [422, 221] on textarea "Genom att jobba proaktivt och låta teamet arbeta nära kunden för att förstå der…" at bounding box center [601, 248] width 441 height 63
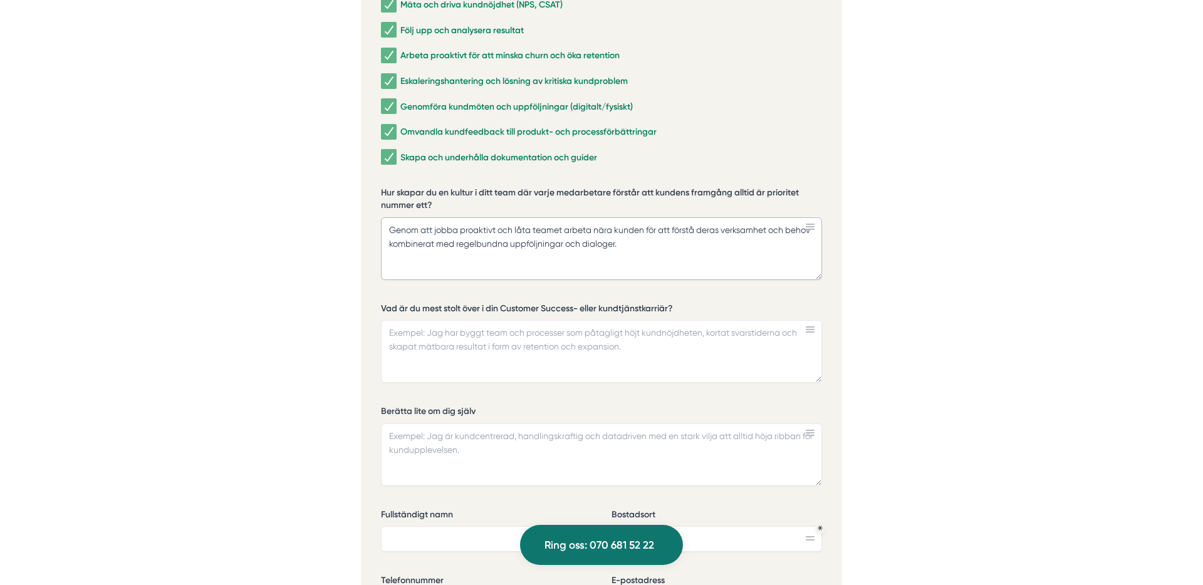
scroll to position [2887, 0]
click at [781, 217] on textarea "Genom att jobba proaktivt och låta teamet arbeta nära kunden för att förstå der…" at bounding box center [601, 248] width 441 height 63
click at [779, 217] on textarea "Genom att jobba proaktivt och låta teamet arbeta nära kunden för att förstå der…" at bounding box center [601, 248] width 441 height 63
click at [780, 217] on textarea "Genom att jobba proaktivt och låta teamet arbeta nära kunden för att förstå der…" at bounding box center [601, 248] width 441 height 63
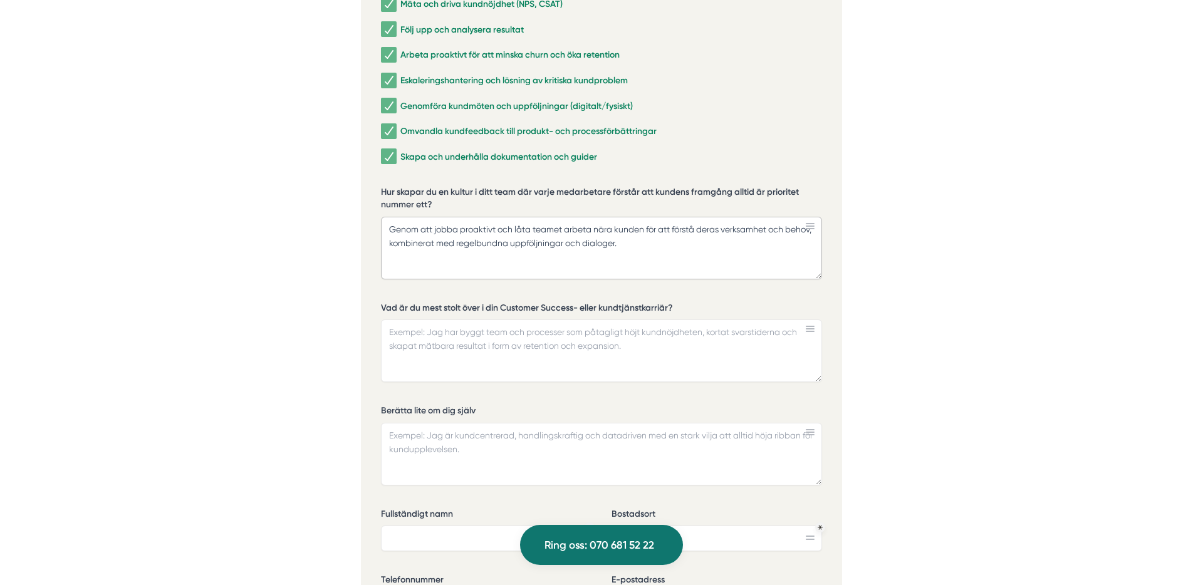
click at [651, 223] on textarea "Genom att jobba proaktivt och låta teamet arbeta nära kunden för att förstå der…" at bounding box center [601, 248] width 441 height 63
click at [665, 226] on textarea "Genom att jobba proaktivt och låta teamet arbeta nära kunden för att förstå der…" at bounding box center [601, 248] width 441 height 63
drag, startPoint x: 660, startPoint y: 226, endPoint x: 417, endPoint y: 226, distance: 243.1
click at [417, 226] on textarea "Genom att jobba proaktivt och låta teamet arbeta nära kunden för att förstå der…" at bounding box center [601, 248] width 441 height 63
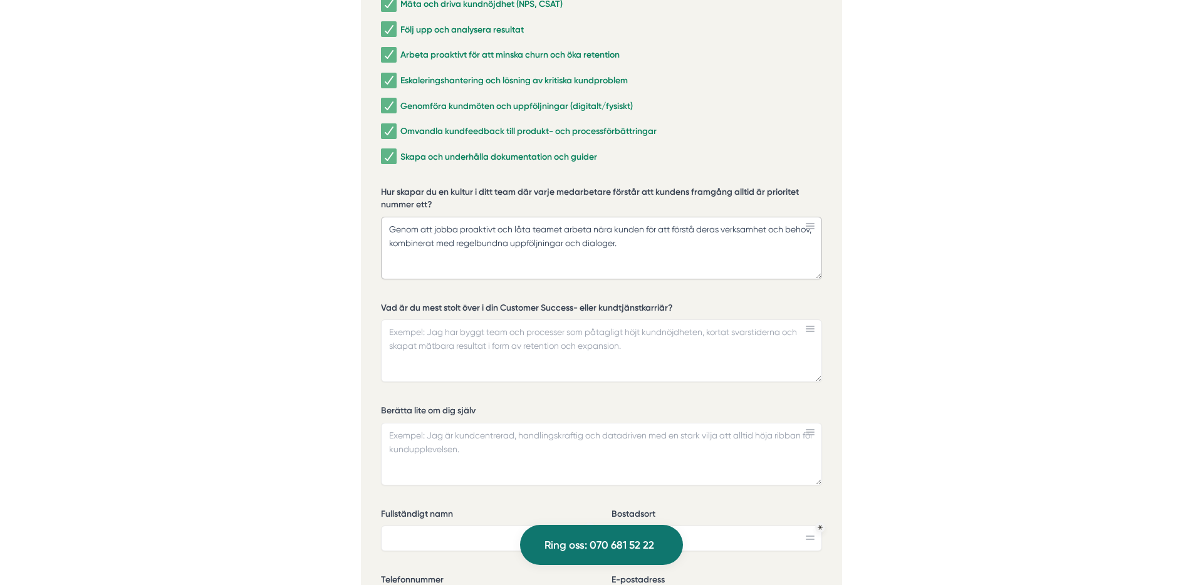
drag, startPoint x: 500, startPoint y: 232, endPoint x: 507, endPoint y: 232, distance: 7.5
click at [501, 232] on textarea "Genom att jobba proaktivt och låta teamet arbeta nära kunden för att förstå der…" at bounding box center [601, 248] width 441 height 63
drag, startPoint x: 594, startPoint y: 227, endPoint x: 703, endPoint y: 249, distance: 111.2
click at [645, 226] on textarea "Genom att jobba proaktivt och låta teamet arbeta nära kunden för att förstå der…" at bounding box center [601, 248] width 441 height 63
type textarea "Genom att jobba proaktivt och låta teamet arbeta nära kunden för att förstå der…"
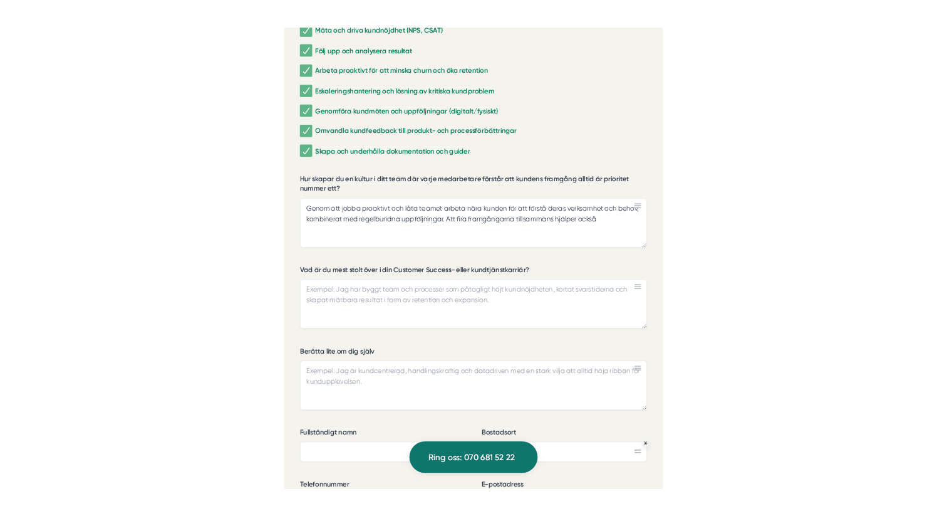
scroll to position [2791, 0]
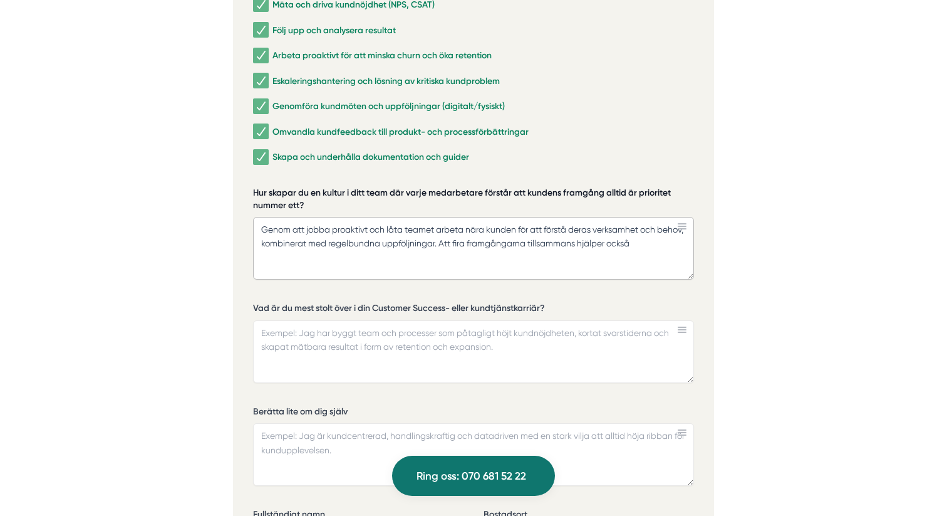
click at [631, 187] on label "Hur skapar du en kultur i ditt team där varje medarbetare förstår att kundens f…" at bounding box center [473, 201] width 441 height 28
click at [631, 217] on textarea "Genom att jobba proaktivt och låta teamet arbeta nära kunden för att förstå der…" at bounding box center [473, 248] width 441 height 63
